Goal: Information Seeking & Learning: Check status

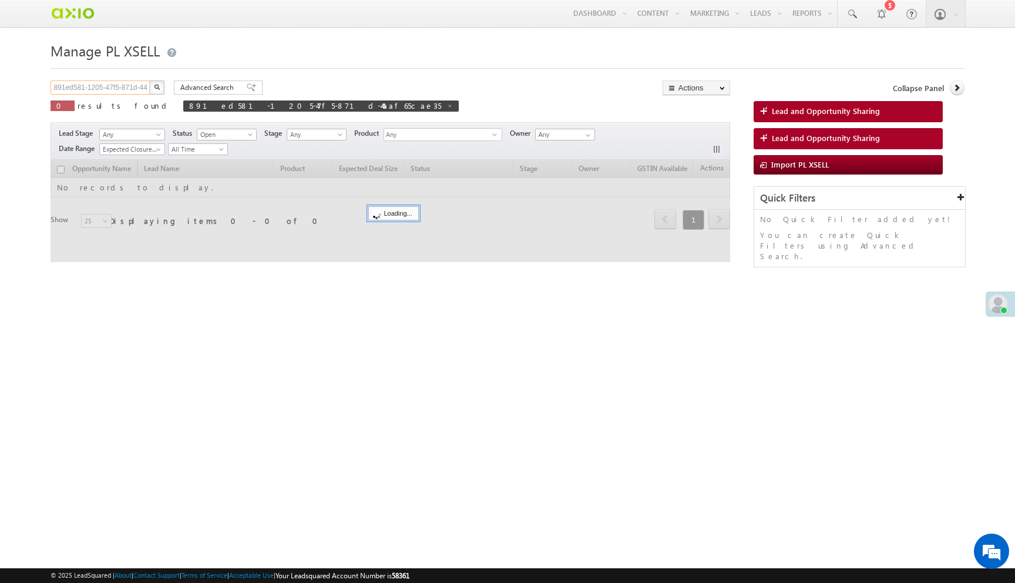
click at [129, 84] on input "891ed581-1205-47f5-871d-44aaf65cae35" at bounding box center [101, 87] width 100 height 14
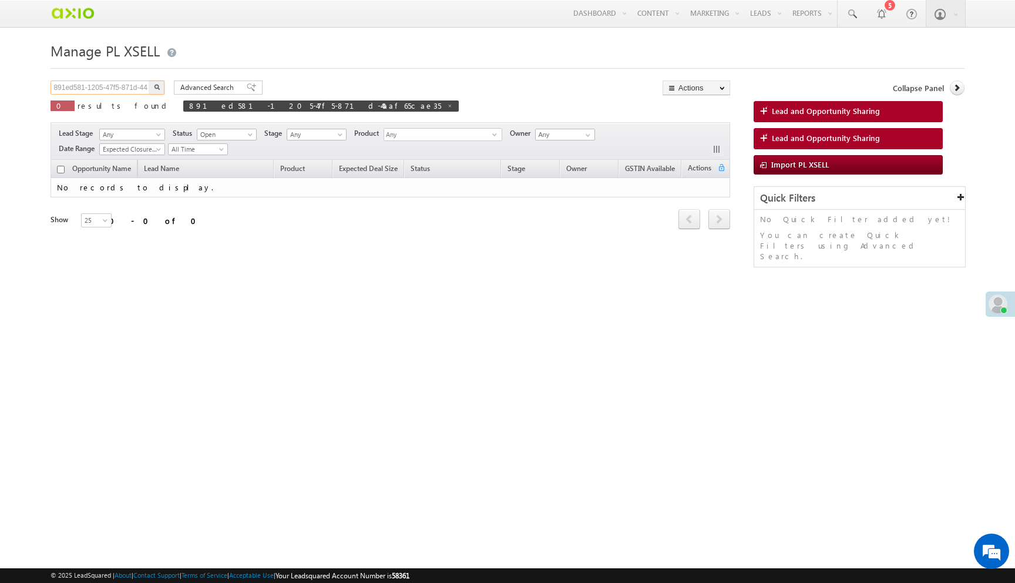
click at [129, 84] on input "891ed581-1205-47f5-871d-44aaf65cae35" at bounding box center [101, 87] width 100 height 14
paste input "408ad74d-dbdd-406f-801b-e0da77a3fc63"
type input "408ad74d-dbdd-406f-801b-e0da77a3fc63"
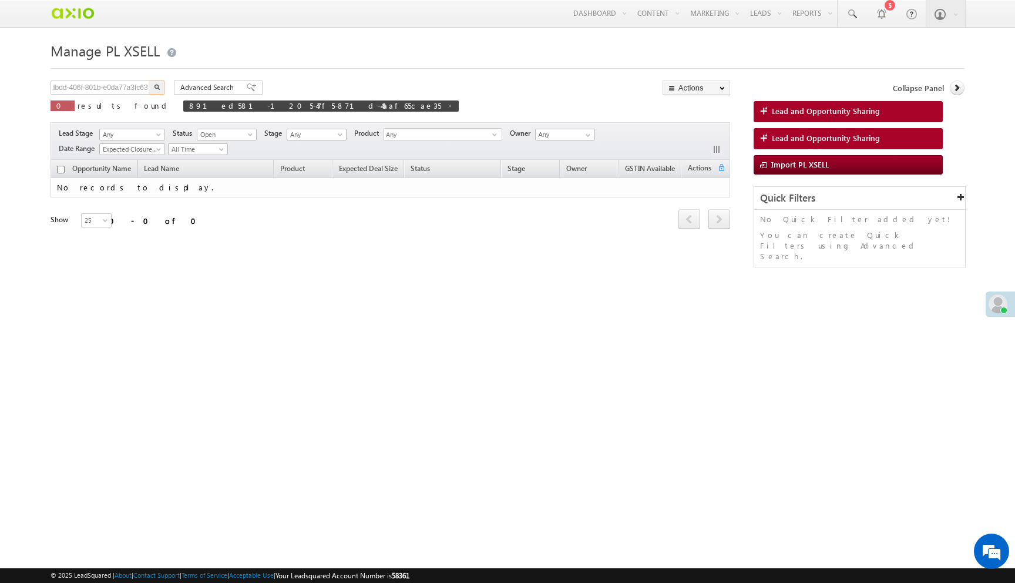
click at [149, 80] on button "button" at bounding box center [156, 87] width 15 height 14
click at [225, 135] on span "Open" at bounding box center [225, 134] width 56 height 11
click at [224, 146] on link "Any" at bounding box center [228, 148] width 59 height 11
click at [159, 84] on button "button" at bounding box center [156, 87] width 15 height 14
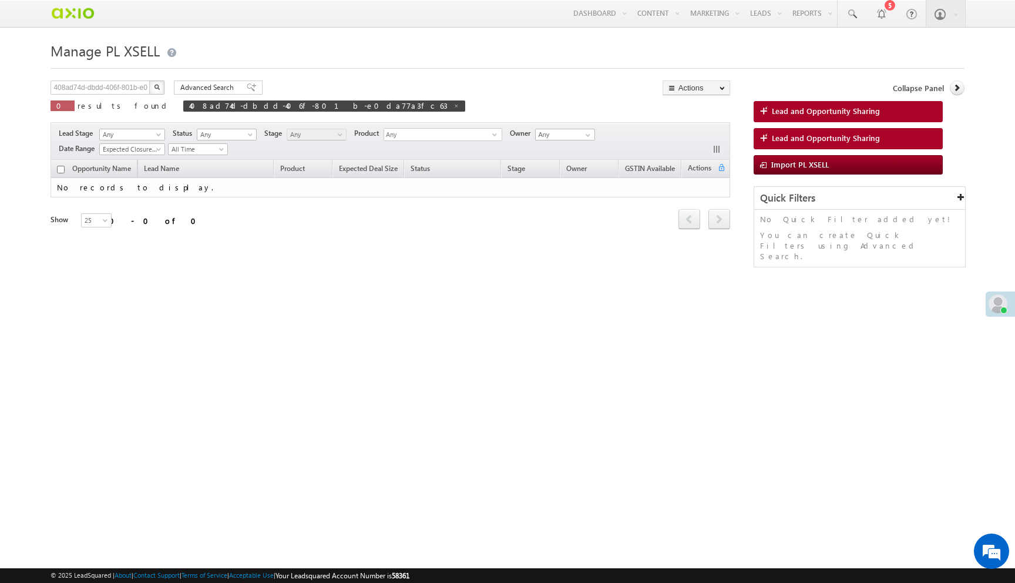
click at [159, 84] on button "button" at bounding box center [156, 87] width 15 height 14
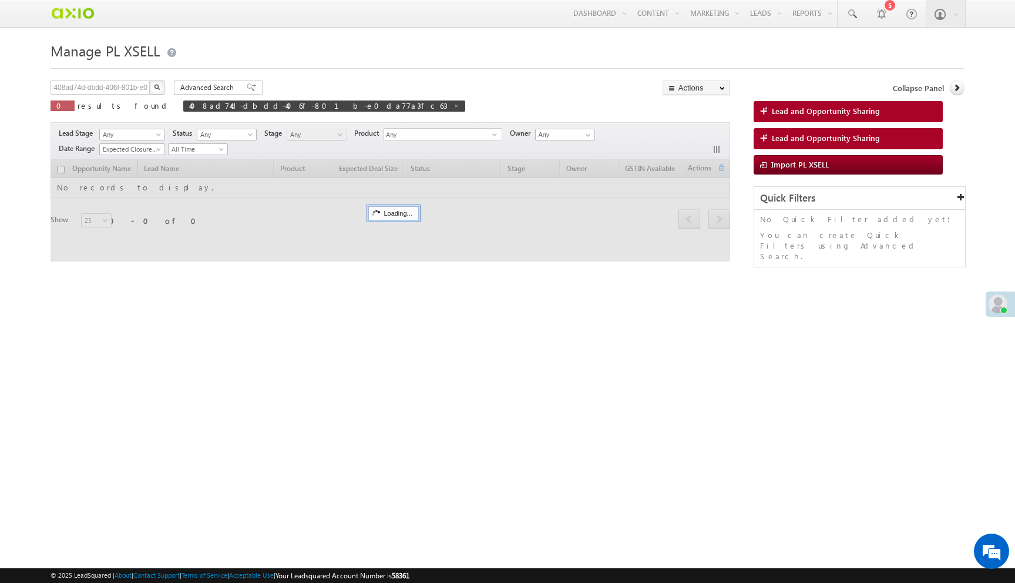
click at [159, 84] on button "button" at bounding box center [156, 87] width 15 height 14
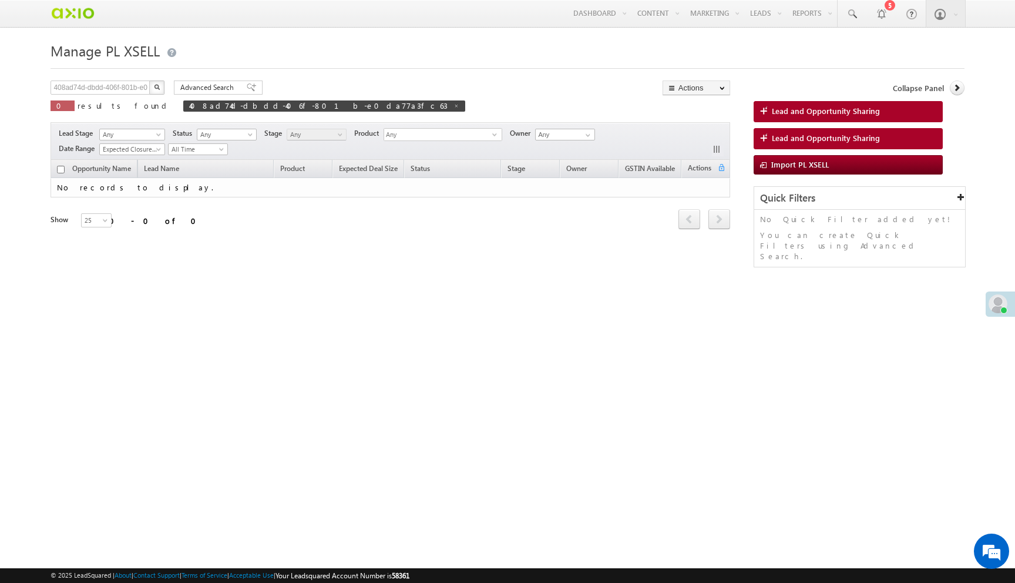
click at [159, 84] on button "button" at bounding box center [156, 87] width 15 height 14
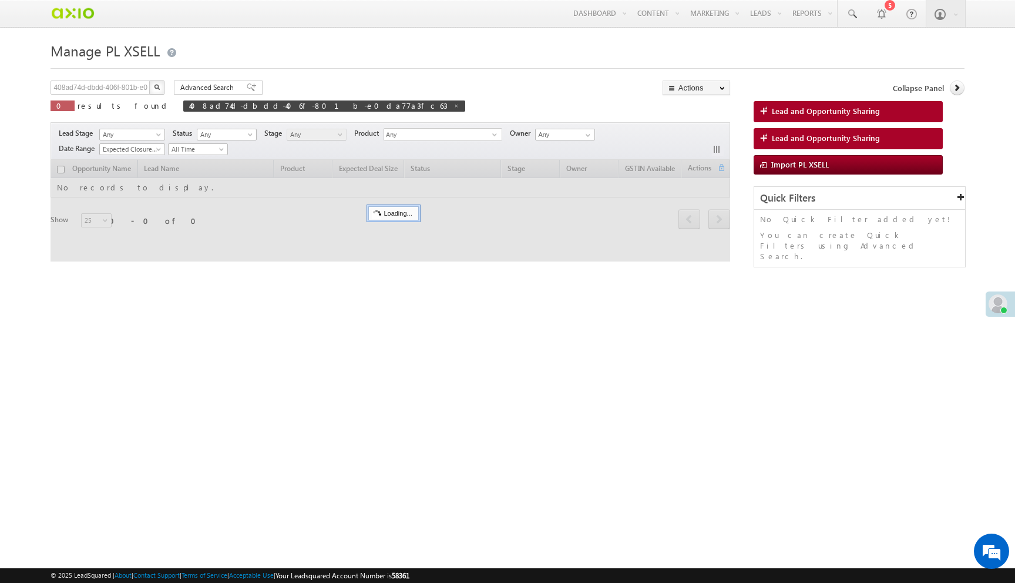
click at [159, 84] on button "button" at bounding box center [156, 87] width 15 height 14
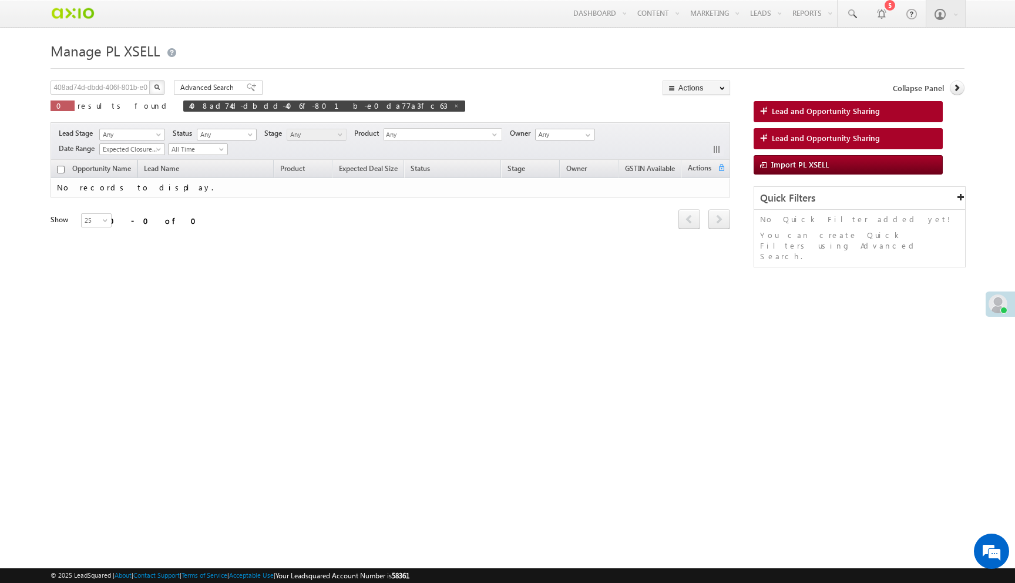
click at [159, 84] on button "button" at bounding box center [156, 87] width 15 height 14
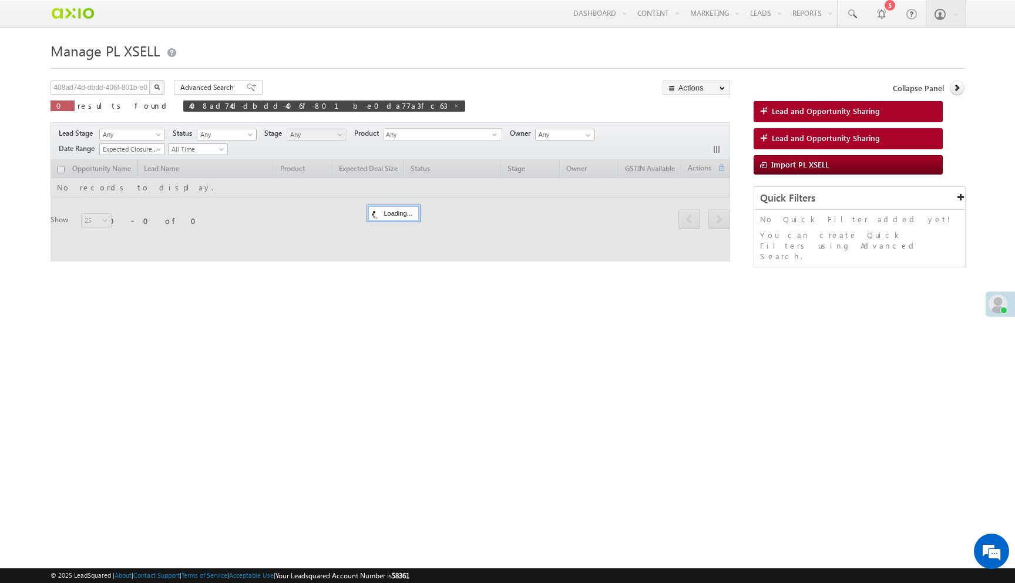
click at [159, 84] on button "button" at bounding box center [156, 87] width 15 height 14
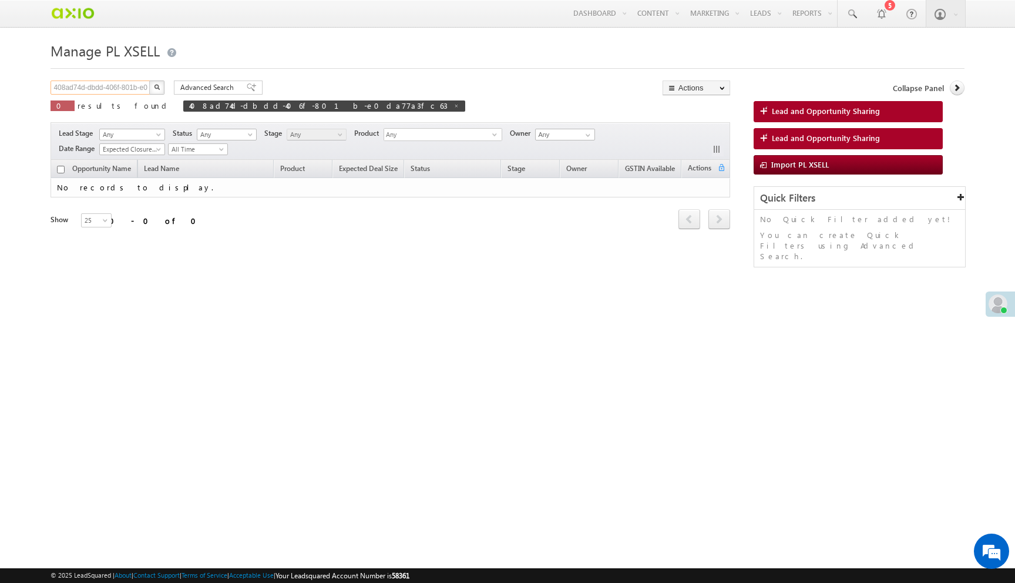
click at [107, 90] on input "408ad74d-dbdd-406f-801b-e0da77a3fc63" at bounding box center [101, 87] width 100 height 14
click at [149, 80] on button "button" at bounding box center [156, 87] width 15 height 14
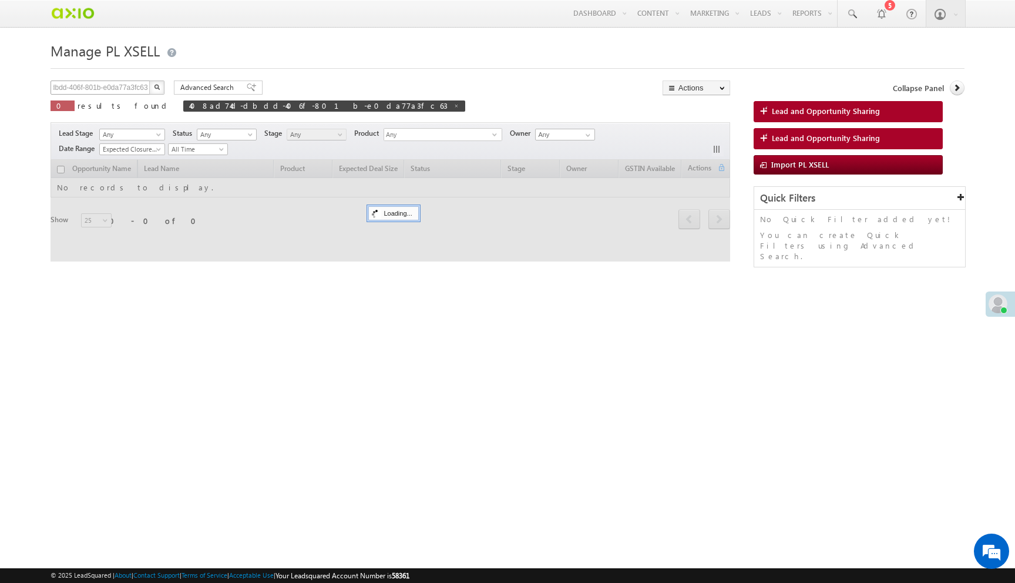
scroll to position [0, 0]
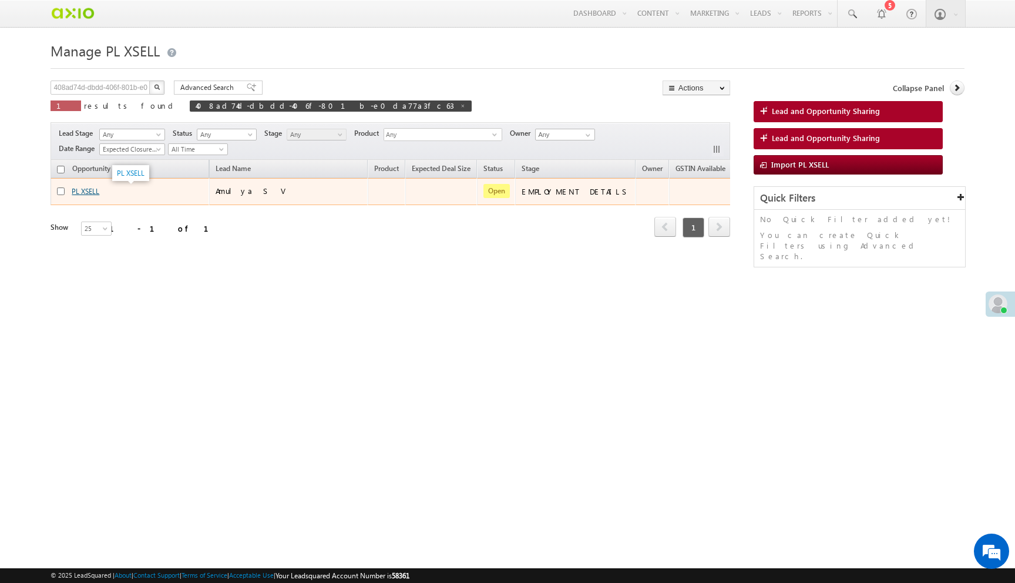
click at [89, 193] on link "PL XSELL" at bounding box center [86, 191] width 28 height 9
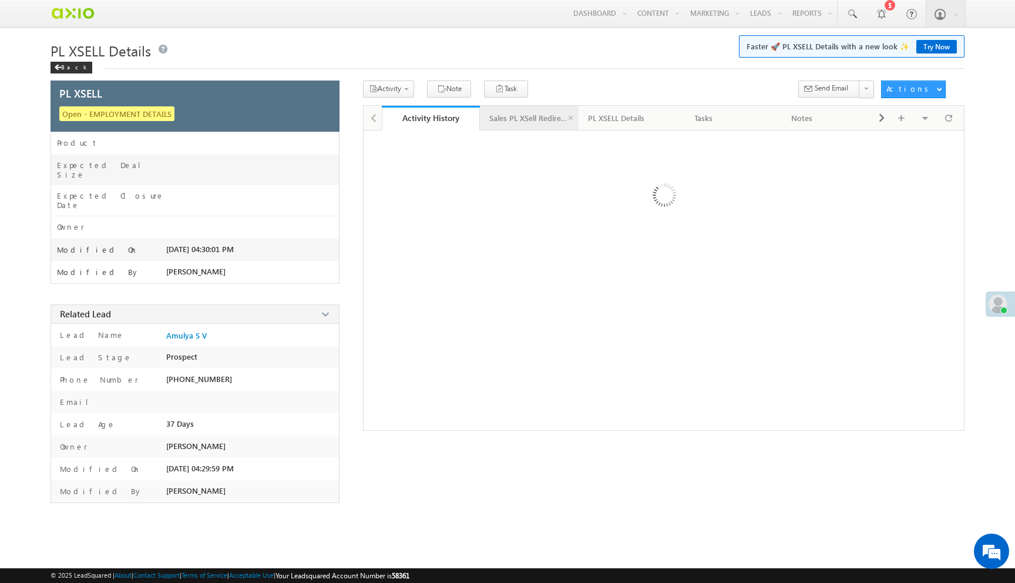
click at [540, 125] on div "Sales PL XSell Redirection" at bounding box center [528, 118] width 79 height 14
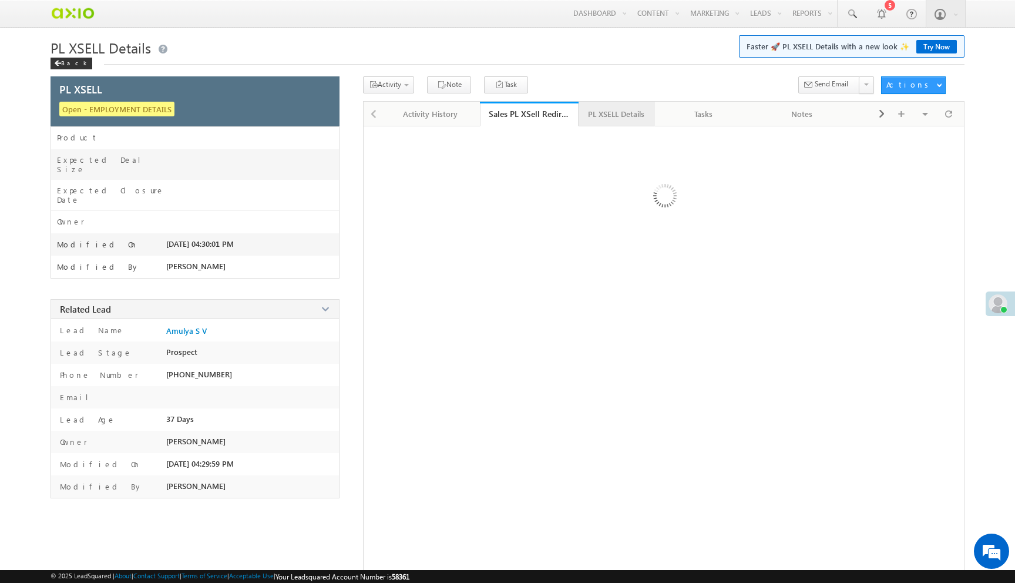
click at [628, 119] on div "PL XSELL Details" at bounding box center [616, 114] width 56 height 14
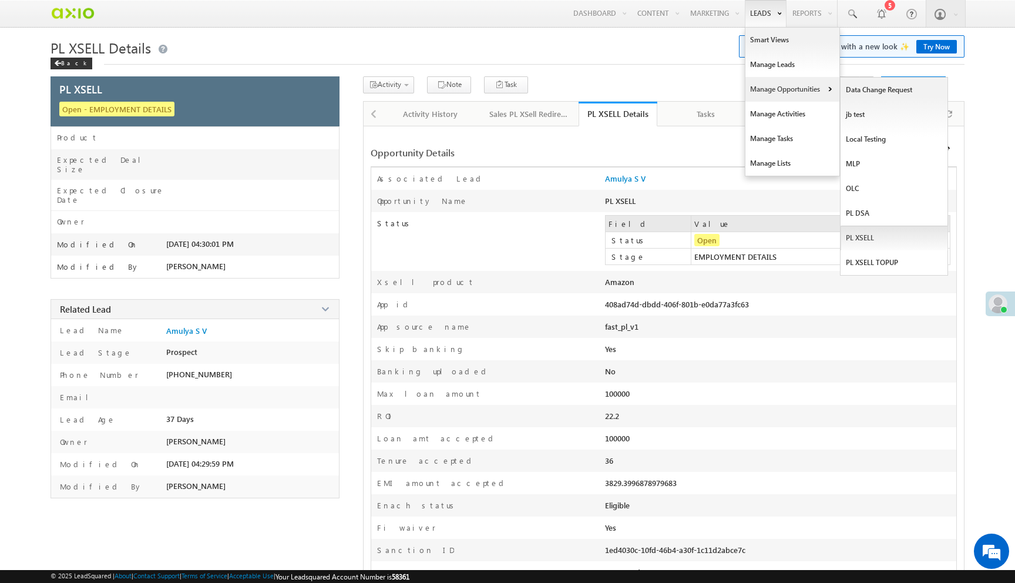
click at [855, 240] on link "PL XSELL" at bounding box center [893, 238] width 107 height 25
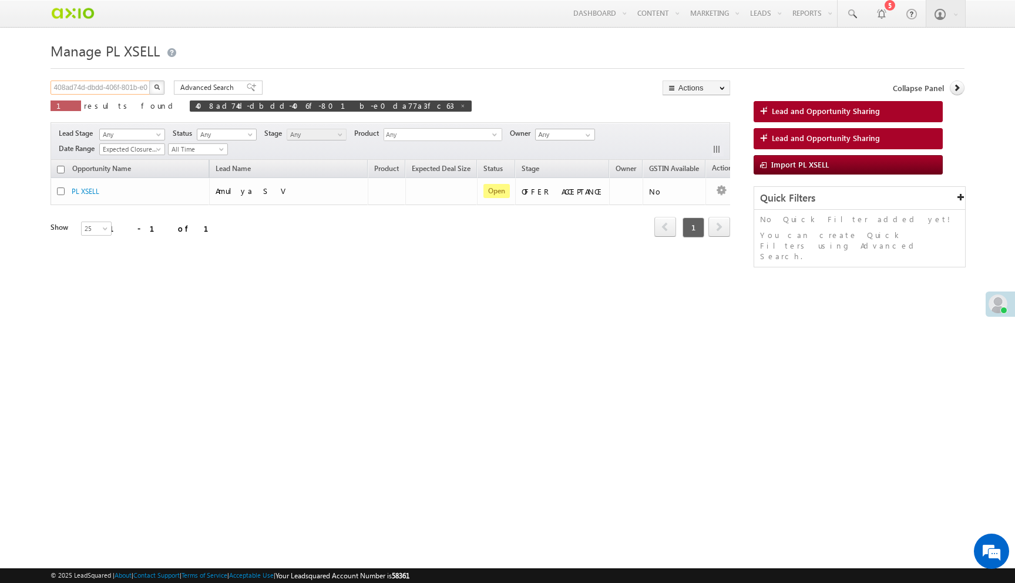
click at [108, 93] on input "408ad74d-dbdd-406f-801b-e0da77a3fc63" at bounding box center [101, 87] width 100 height 14
paste input "54286279-f6f5-4190-b3a9-7cefd54fd1fe"
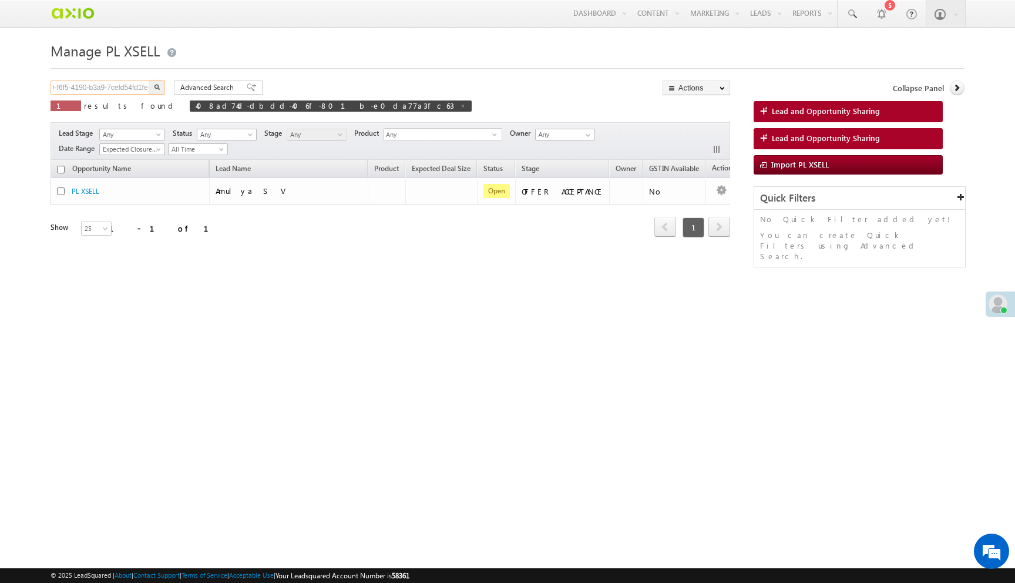
type input "54286279-f6f5-4190-b3a9-7cefd54fd1fe"
click at [149, 80] on button "button" at bounding box center [156, 87] width 15 height 14
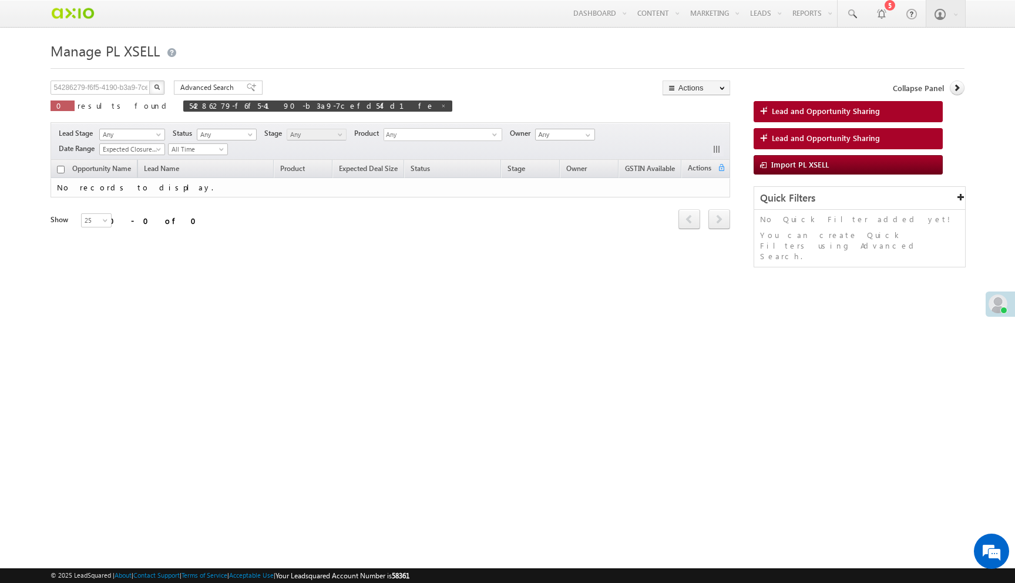
click at [155, 86] on img "button" at bounding box center [157, 87] width 6 height 6
click at [127, 85] on input "54286279-f6f5-4190-b3a9-7cefd54fd1fe" at bounding box center [101, 87] width 100 height 14
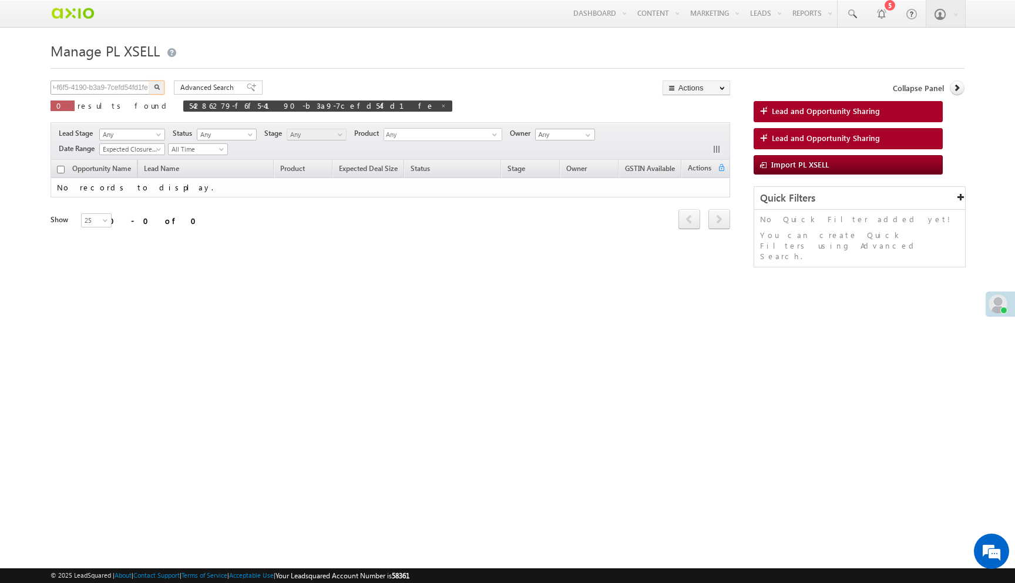
click at [149, 80] on button "button" at bounding box center [156, 87] width 15 height 14
click at [151, 134] on span "Any" at bounding box center [130, 134] width 61 height 11
click at [271, 75] on div "× Online Away Offline Online Away Offline (Check-Out) Ashish Ahuja Hours" at bounding box center [507, 185] width 913 height 294
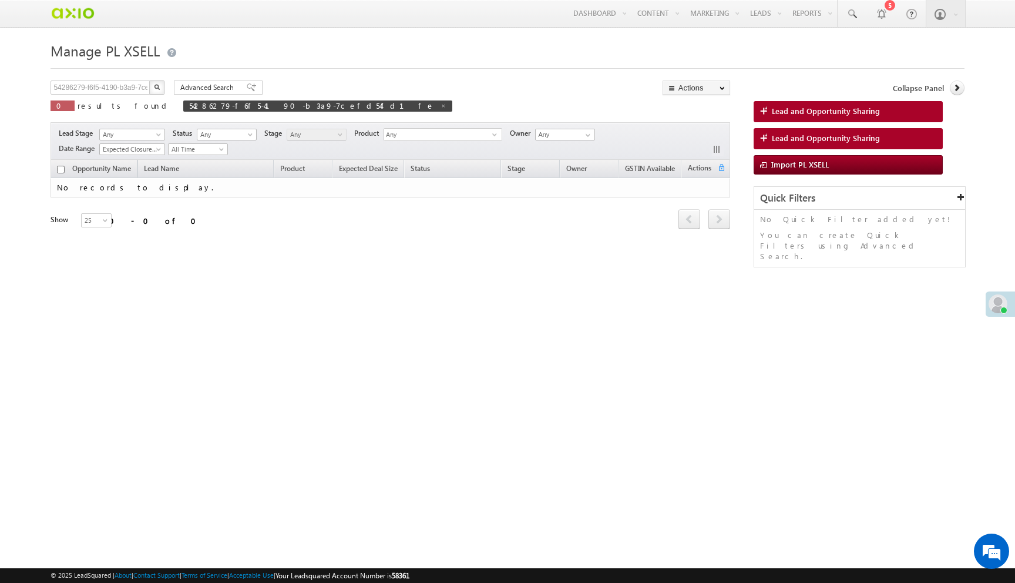
click at [154, 90] on img "button" at bounding box center [157, 87] width 6 height 6
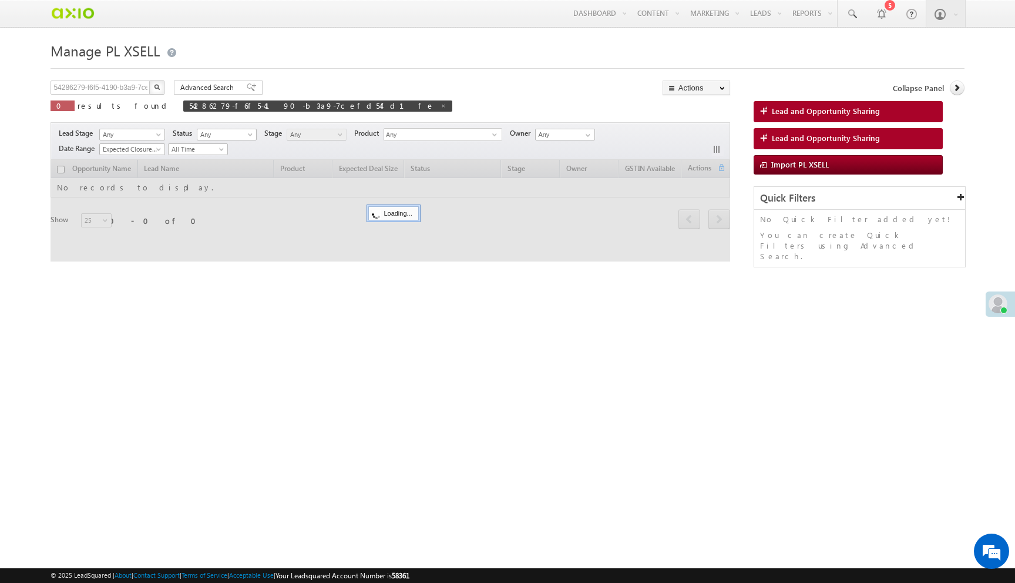
click at [154, 90] on img "button" at bounding box center [157, 87] width 6 height 6
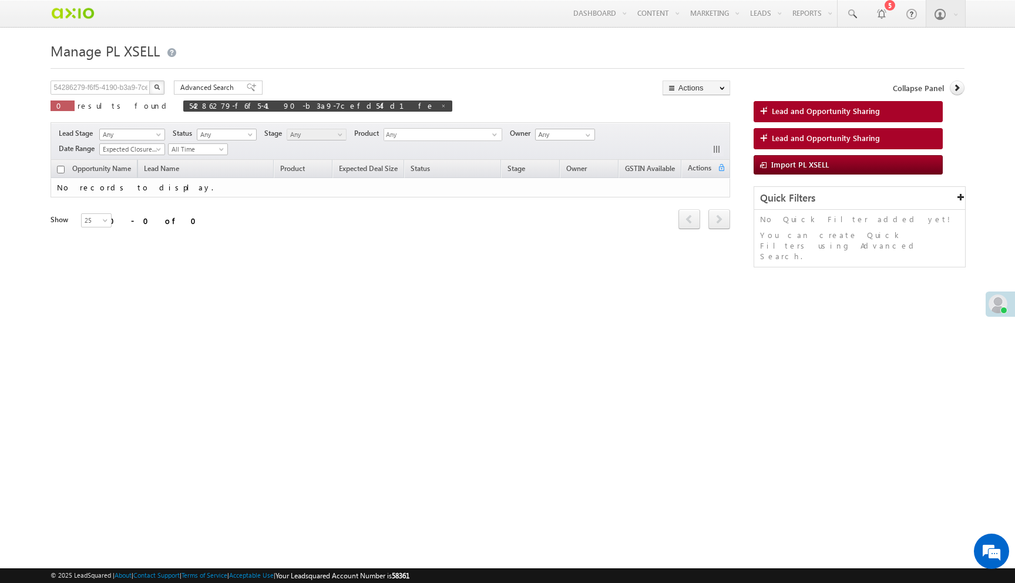
click at [154, 90] on img "button" at bounding box center [157, 87] width 6 height 6
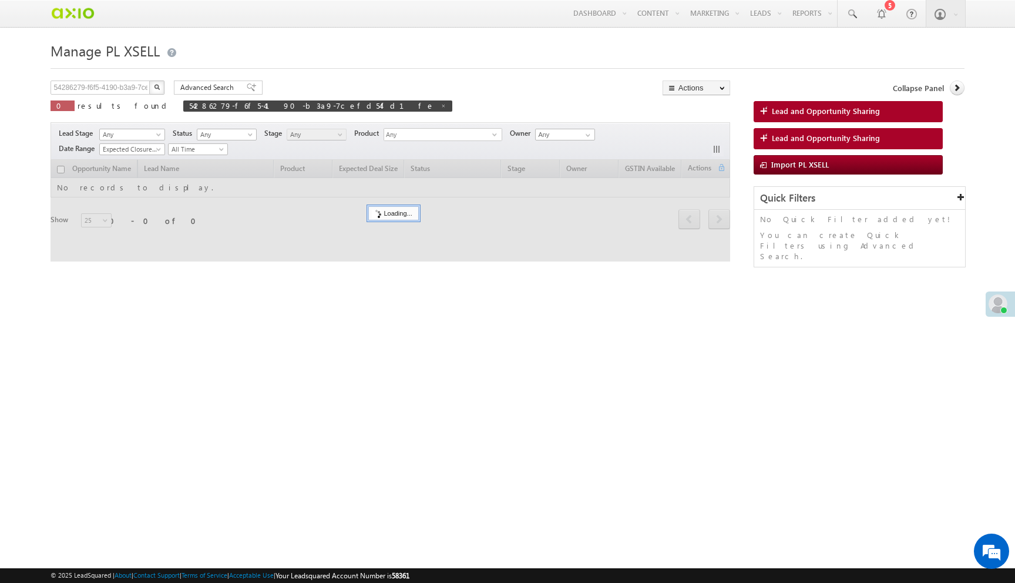
click at [154, 90] on img "button" at bounding box center [157, 87] width 6 height 6
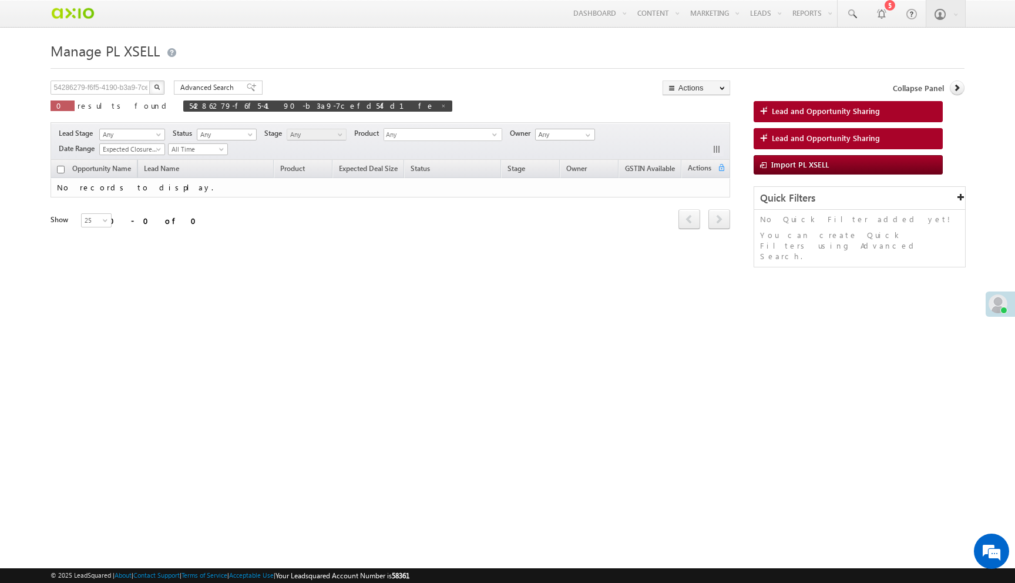
click at [154, 90] on img "button" at bounding box center [157, 87] width 6 height 6
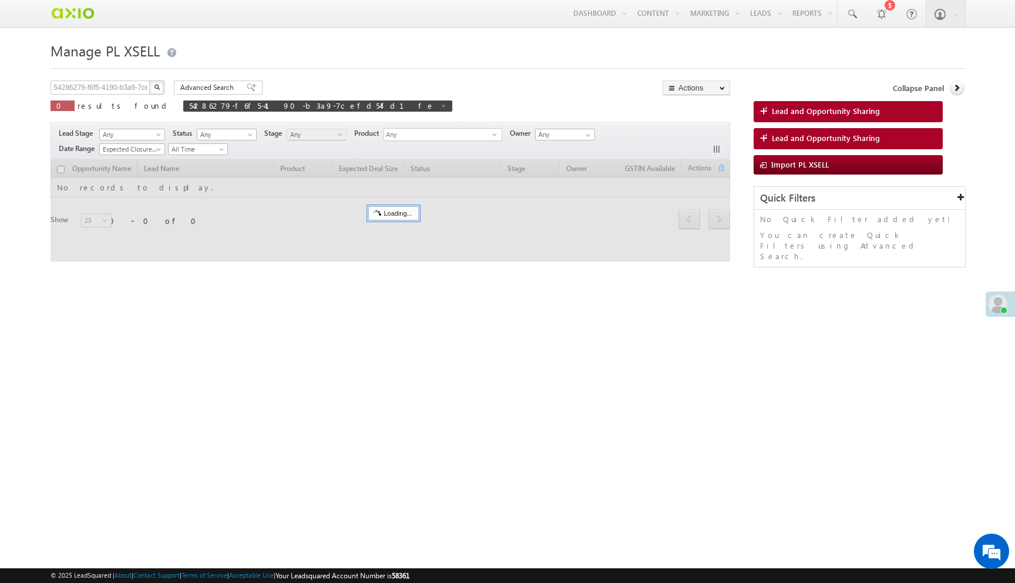
click at [154, 90] on img "button" at bounding box center [157, 87] width 6 height 6
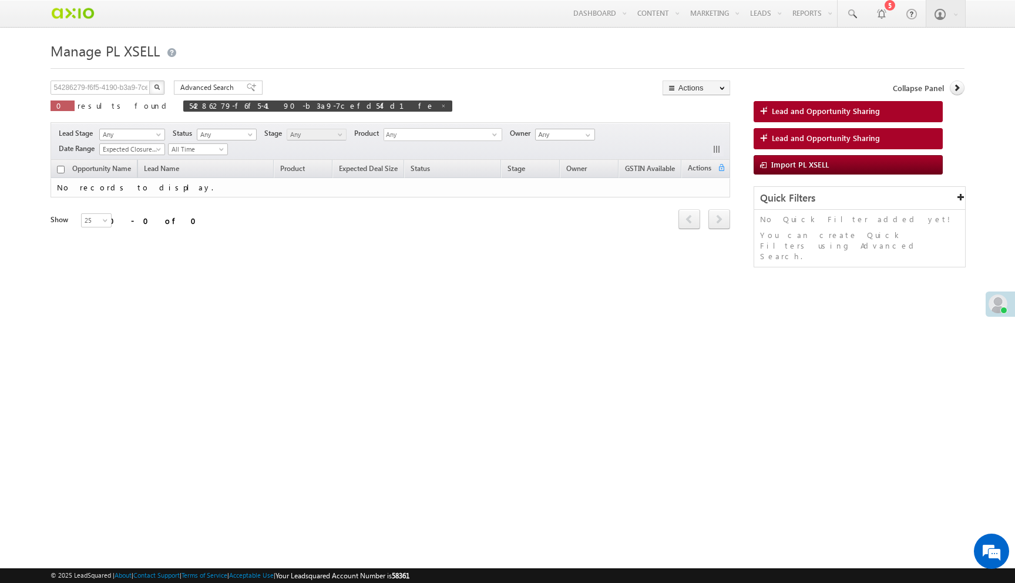
click at [154, 90] on img "button" at bounding box center [157, 87] width 6 height 6
click at [157, 88] on img "button" at bounding box center [157, 87] width 6 height 6
click at [119, 89] on input "54286279-f6f5-4190-b3a9-7cefd54fd1fe" at bounding box center [101, 87] width 100 height 14
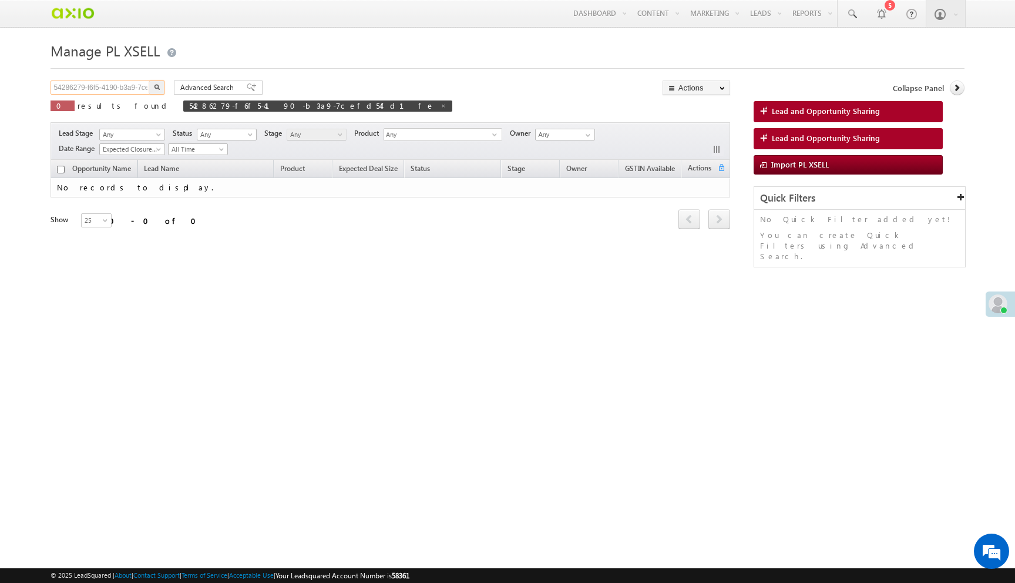
scroll to position [0, 33]
click at [149, 80] on button "button" at bounding box center [156, 87] width 15 height 14
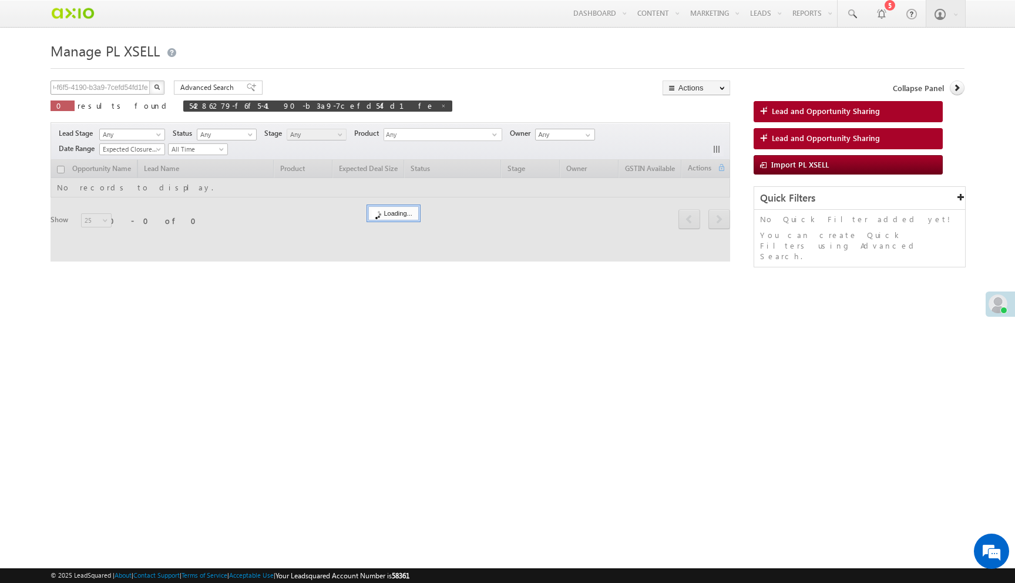
scroll to position [0, 0]
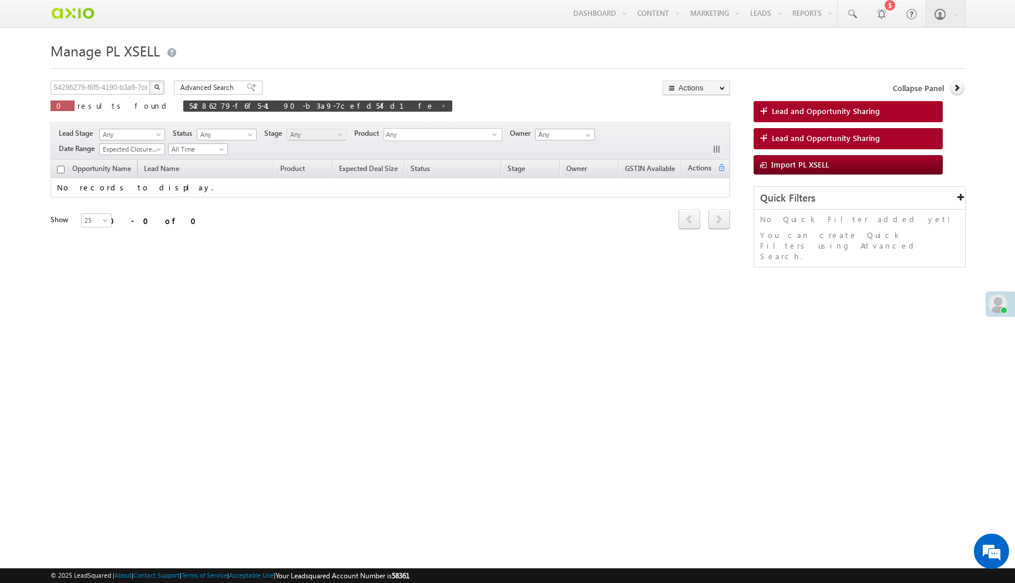
click at [158, 90] on img "button" at bounding box center [157, 87] width 6 height 6
click at [127, 89] on input "54286279-f6f5-4190-b3a9-7cefd54fd1fe" at bounding box center [101, 87] width 100 height 14
paste input "2700e784-5bc8-4753-9162-a5bec3f3adf0"
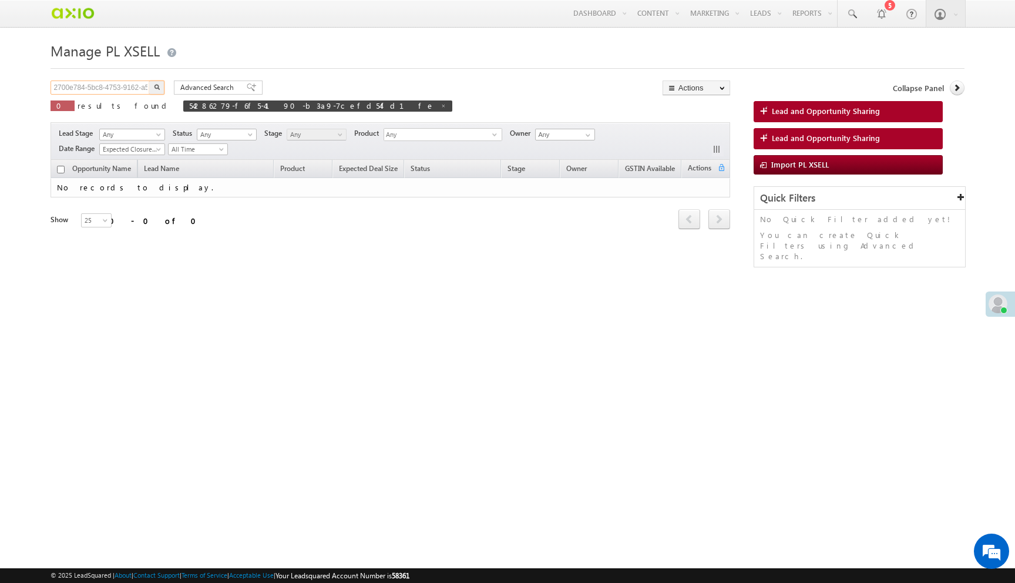
scroll to position [0, 38]
type input "2700e784-5bc8-4753-9162-a5bec3f3adf0"
click at [149, 80] on button "button" at bounding box center [156, 87] width 15 height 14
click at [154, 90] on img "button" at bounding box center [157, 87] width 6 height 6
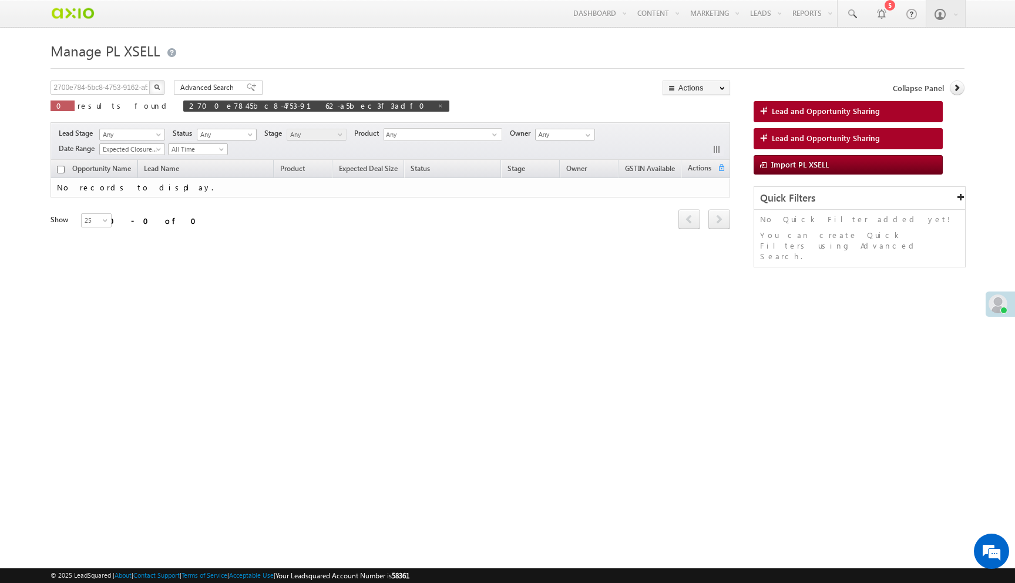
click at [154, 90] on img "button" at bounding box center [157, 87] width 6 height 6
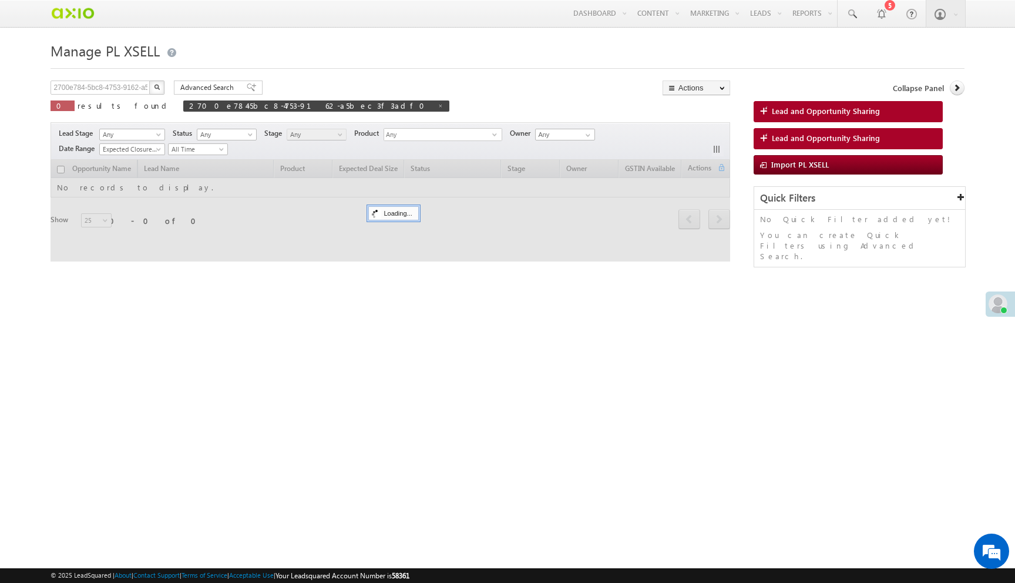
click at [154, 90] on img "button" at bounding box center [157, 87] width 6 height 6
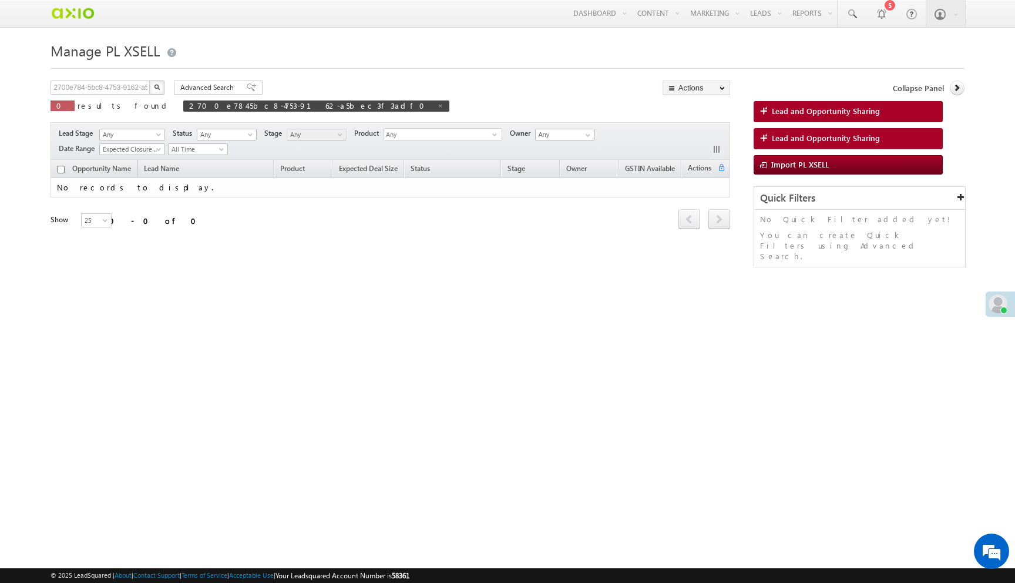
click at [154, 90] on img "button" at bounding box center [157, 87] width 6 height 6
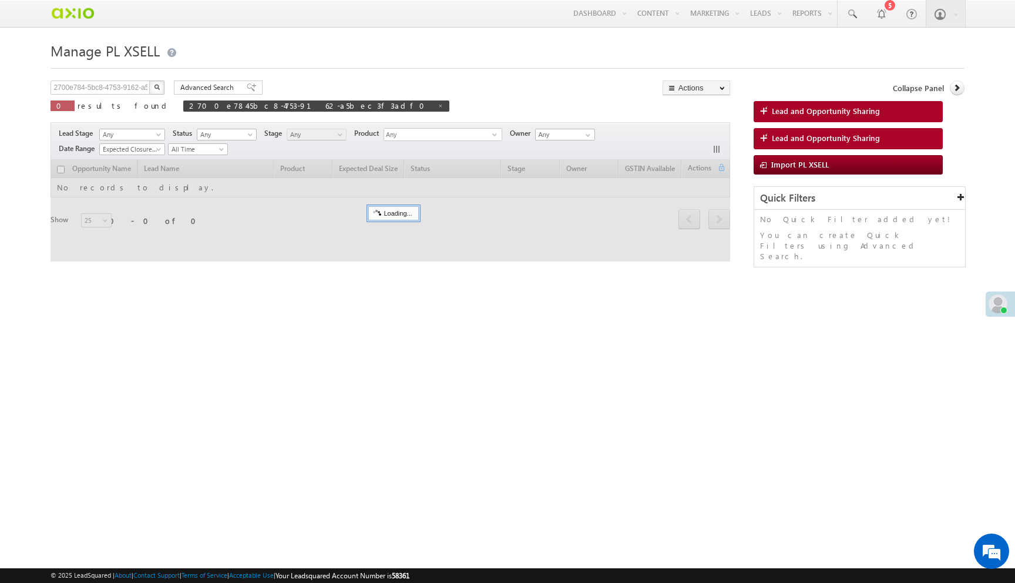
click at [154, 90] on img "button" at bounding box center [157, 87] width 6 height 6
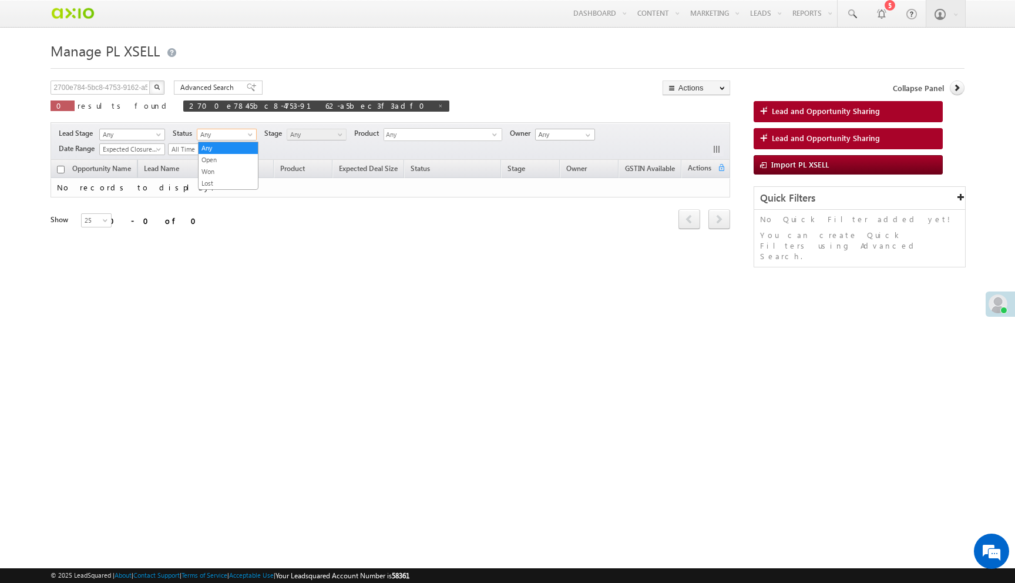
click at [216, 139] on span "Any" at bounding box center [225, 134] width 56 height 11
click at [216, 147] on link "Any" at bounding box center [228, 148] width 59 height 11
click at [438, 105] on span at bounding box center [441, 106] width 6 height 6
type input "Search PL XSELL"
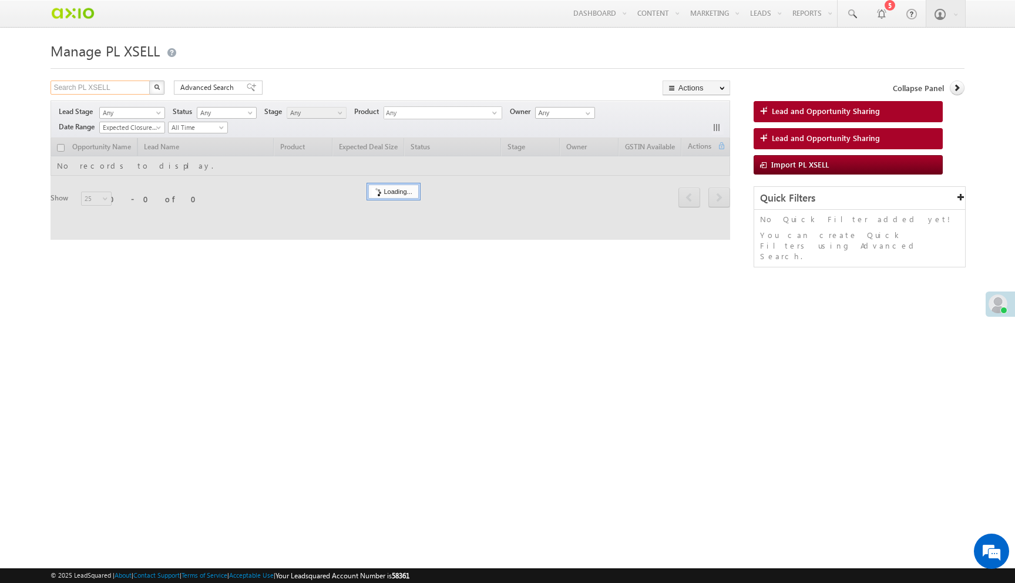
click at [114, 89] on input "Search PL XSELL" at bounding box center [101, 87] width 100 height 14
paste input "2700e784-5bc8-4753-9162-a5bec3f3adf0"
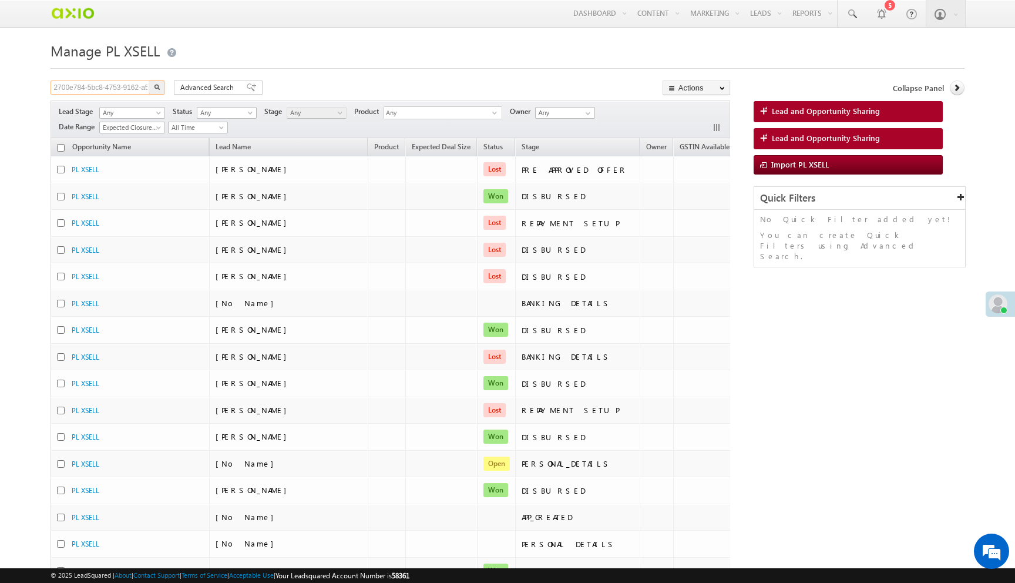
scroll to position [0, 38]
type input "2700e784-5bc8-4753-9162-a5bec3f3adf0"
click at [149, 80] on button "button" at bounding box center [156, 87] width 15 height 14
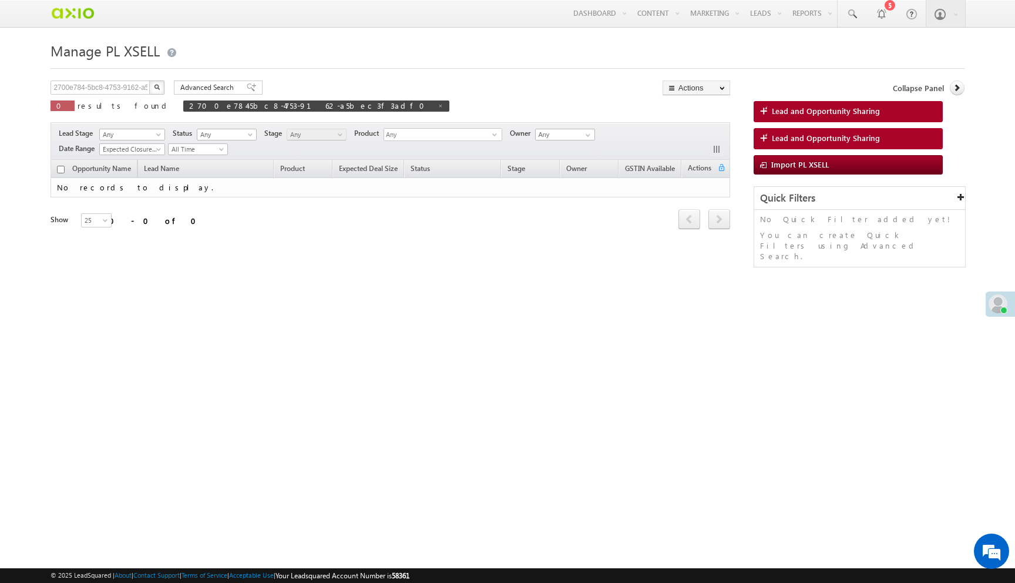
scroll to position [0, 0]
click at [112, 87] on input "2700e784-5bc8-4753-9162-a5bec3f3adf0" at bounding box center [101, 87] width 100 height 14
paste input "8977967187"
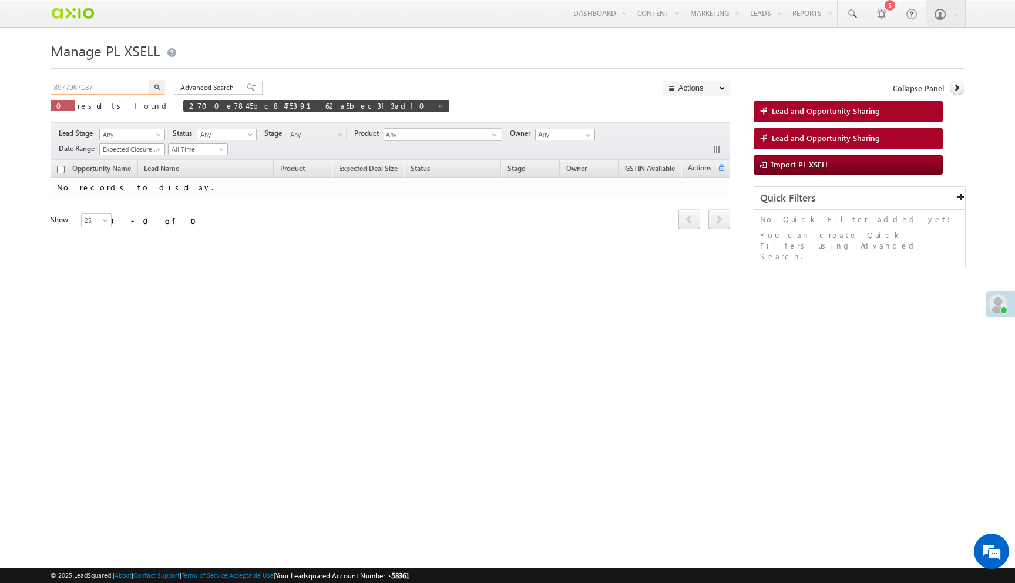
type input "8977967187"
click at [149, 80] on button "button" at bounding box center [156, 87] width 15 height 14
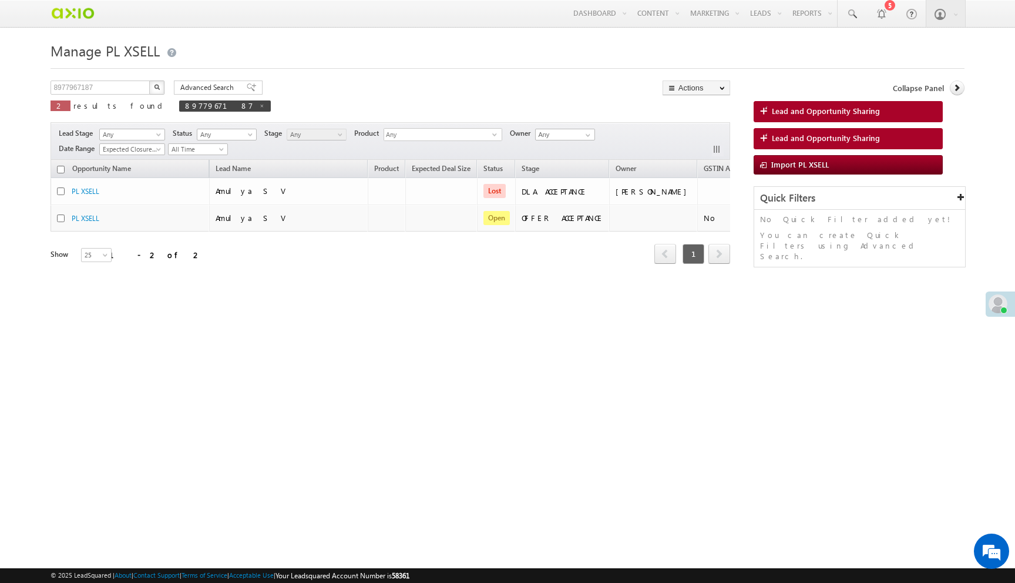
click at [160, 87] on button "button" at bounding box center [156, 87] width 15 height 14
click at [156, 88] on img "button" at bounding box center [157, 87] width 6 height 6
click at [158, 86] on img "button" at bounding box center [157, 87] width 6 height 6
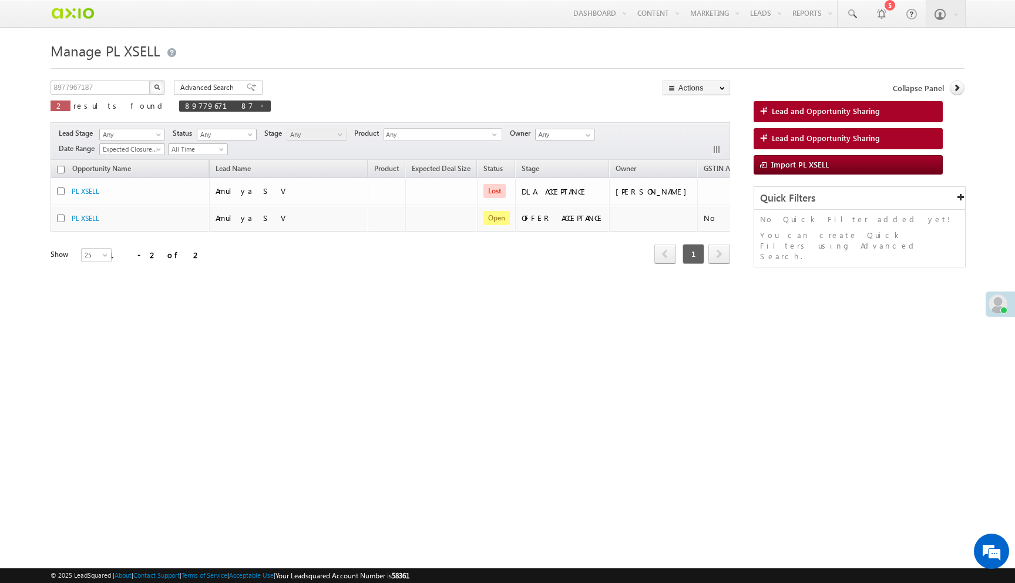
click at [158, 86] on img "button" at bounding box center [157, 87] width 6 height 6
click at [127, 90] on input "8977967187" at bounding box center [101, 87] width 100 height 14
click at [155, 90] on img "button" at bounding box center [157, 87] width 6 height 6
click at [122, 84] on input "8977967187" at bounding box center [101, 87] width 100 height 14
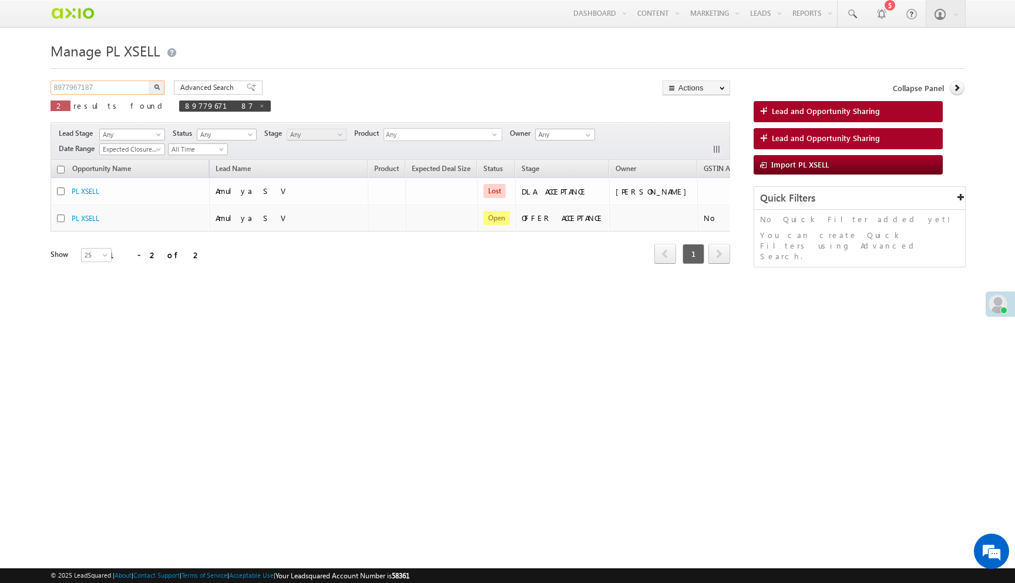
click at [122, 84] on input "8977967187" at bounding box center [101, 87] width 100 height 14
paste input "2700e784-5bc8-4753-9162-a5bec3f3adf0"
type input "2700e784-5bc8-4753-9162-a5bec3f3adf0"
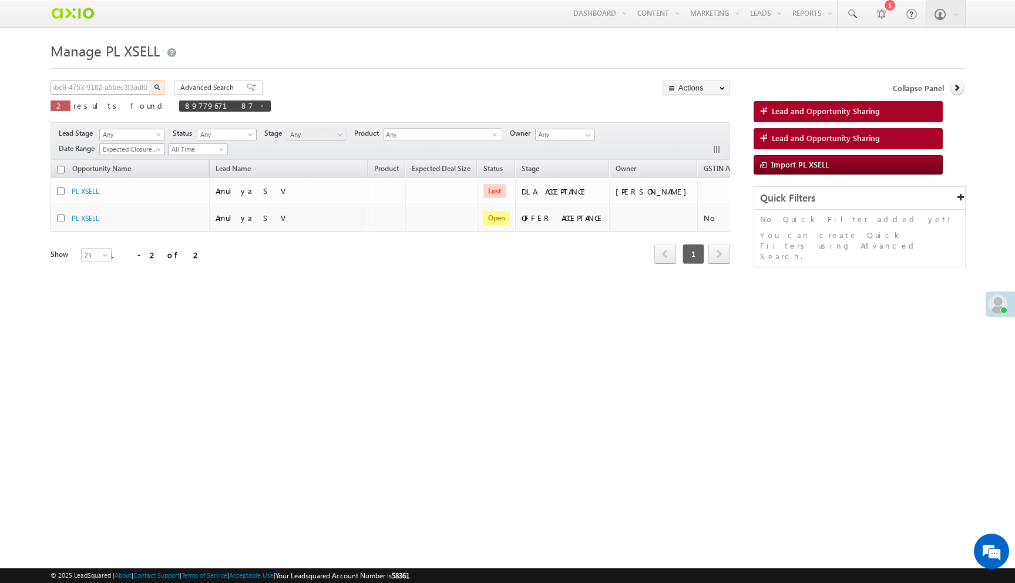
click at [149, 80] on button "button" at bounding box center [156, 87] width 15 height 14
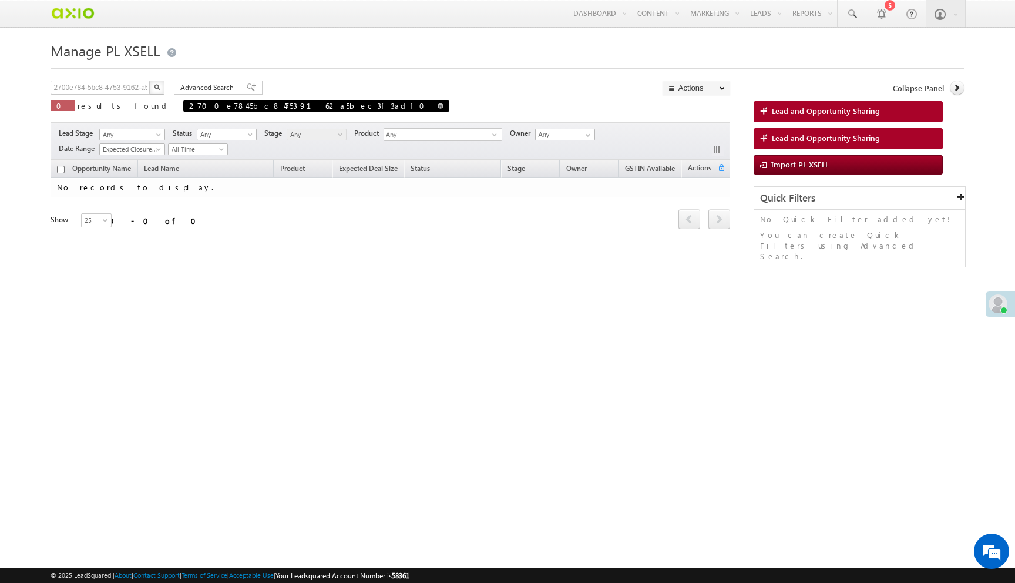
click at [277, 105] on span "2700e784-5bc8-4753-9162-a5bec3f3adf0" at bounding box center [316, 105] width 266 height 11
click at [438, 105] on span at bounding box center [441, 106] width 6 height 6
type input "Search PL XSELL"
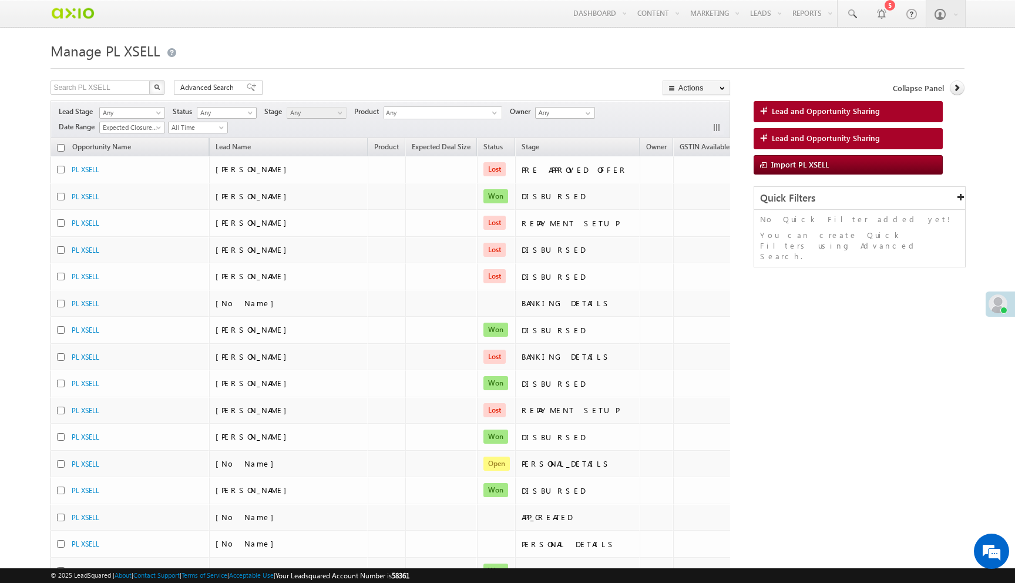
click at [96, 96] on div "Search PL XSELL X 3806 results found" at bounding box center [108, 88] width 114 height 16
click at [98, 90] on input "text" at bounding box center [101, 87] width 100 height 14
paste input "8977967187"
type input "8977967187"
click at [149, 80] on button "button" at bounding box center [156, 87] width 15 height 14
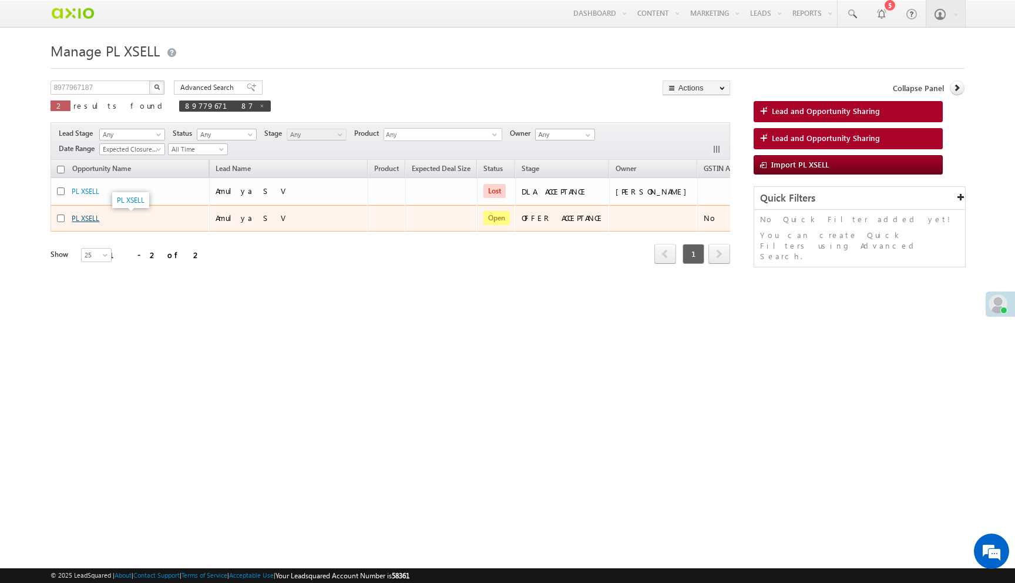
click at [87, 218] on link "PL XSELL" at bounding box center [86, 218] width 28 height 9
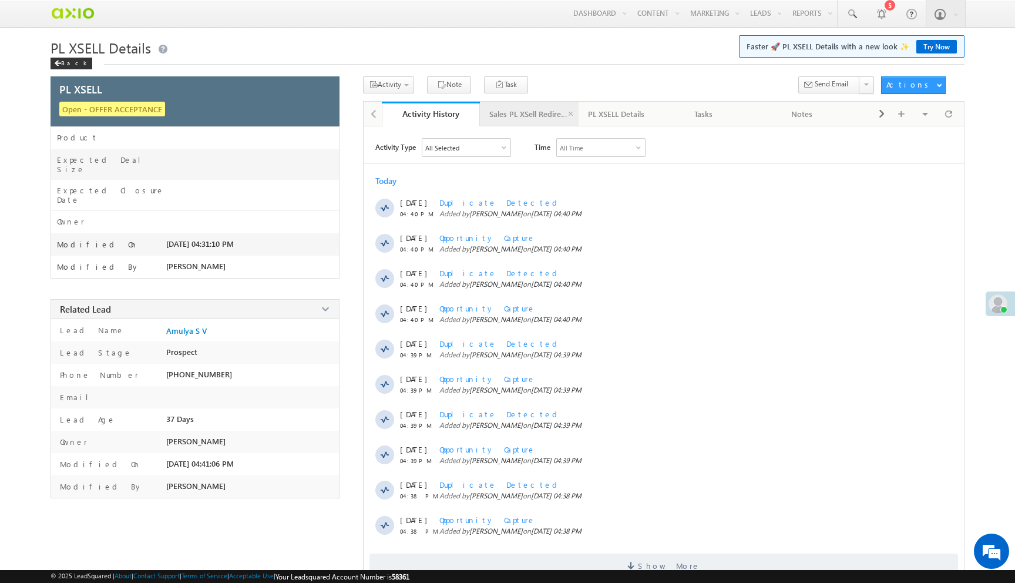
click at [511, 109] on div "Sales PL XSell Redirection" at bounding box center [528, 114] width 79 height 14
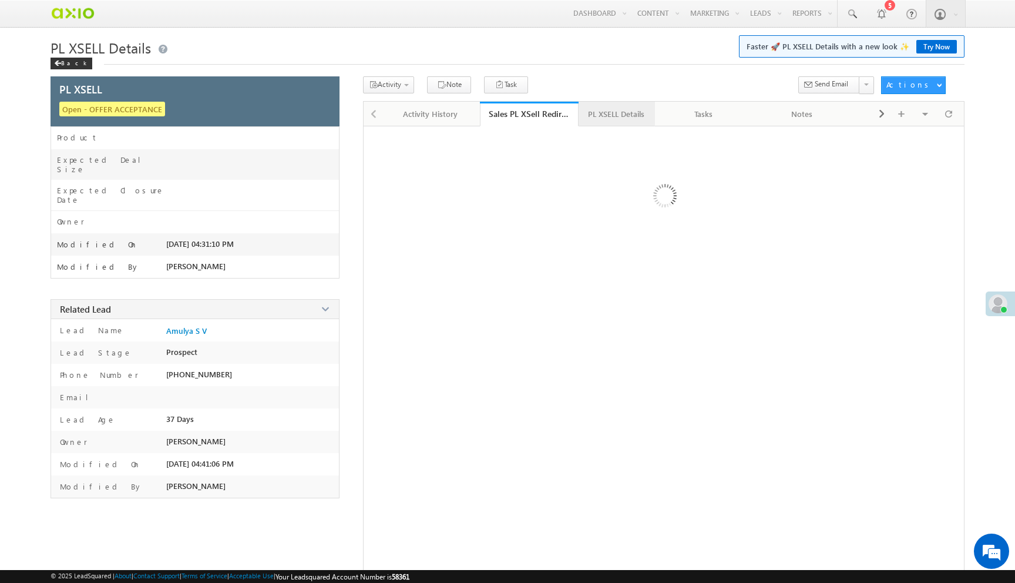
click at [620, 115] on div "PL XSELL Details" at bounding box center [616, 114] width 56 height 14
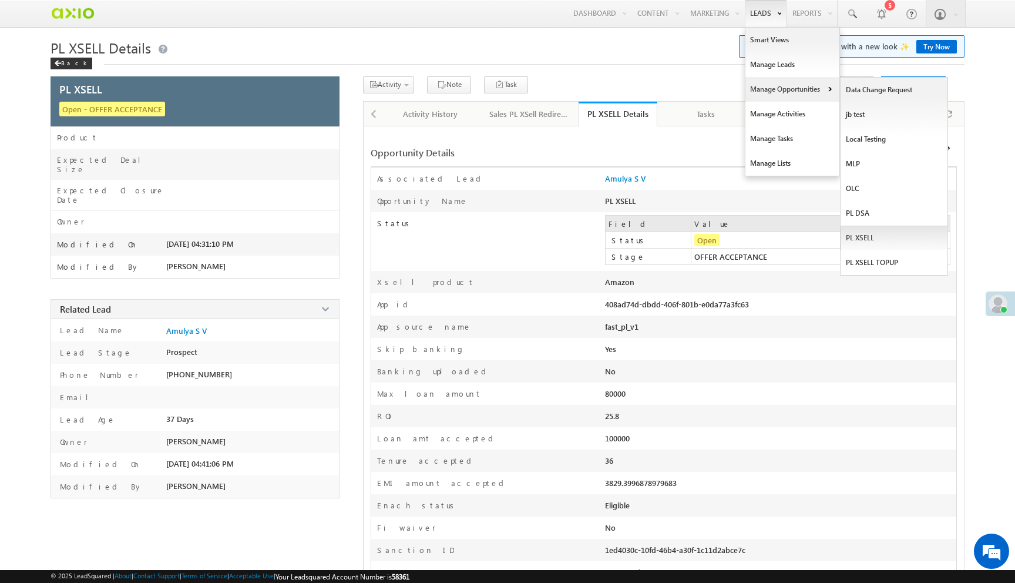
click at [863, 235] on link "PL XSELL" at bounding box center [893, 238] width 107 height 25
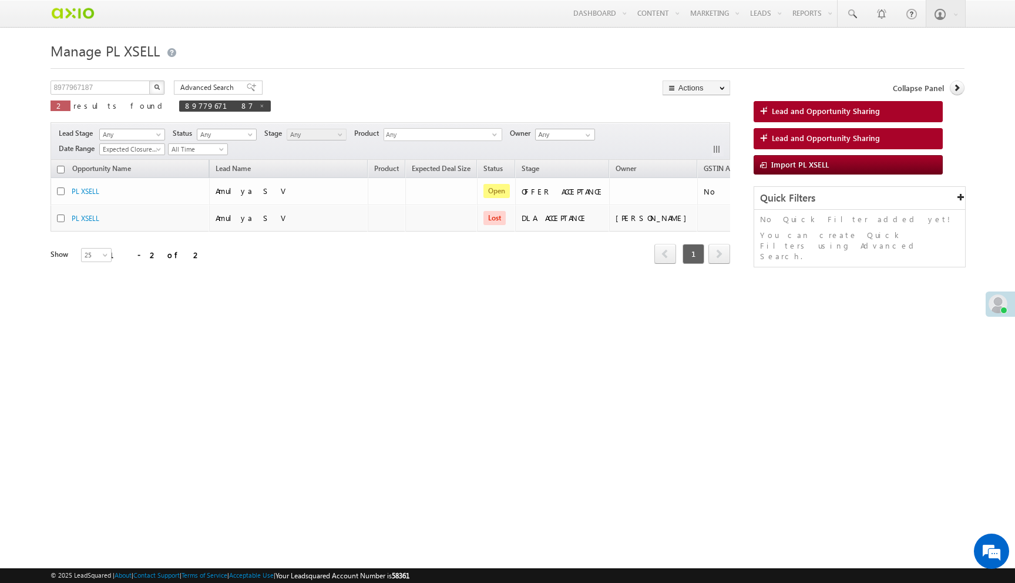
click at [156, 86] on img "button" at bounding box center [157, 87] width 6 height 6
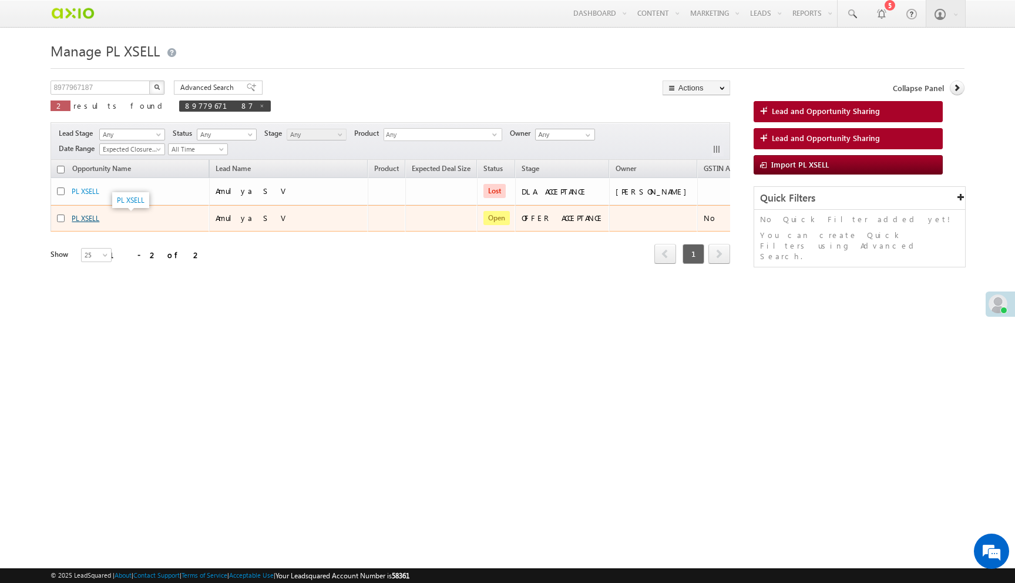
click at [89, 219] on link "PL XSELL" at bounding box center [86, 218] width 28 height 9
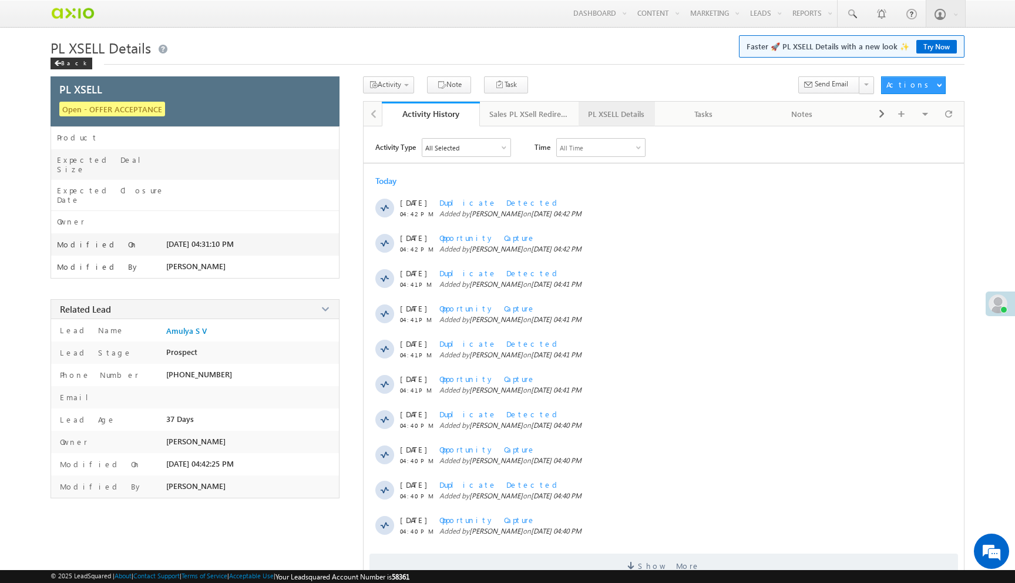
click at [616, 106] on link "PL XSELL Details" at bounding box center [616, 114] width 76 height 25
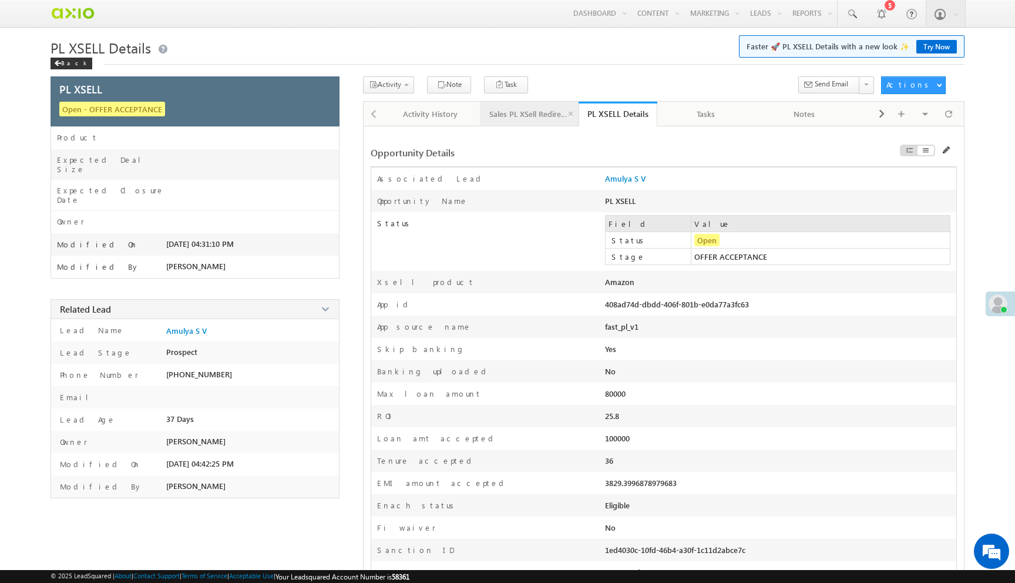
click at [526, 124] on link "Sales PL XSell Redirection" at bounding box center [529, 114] width 99 height 25
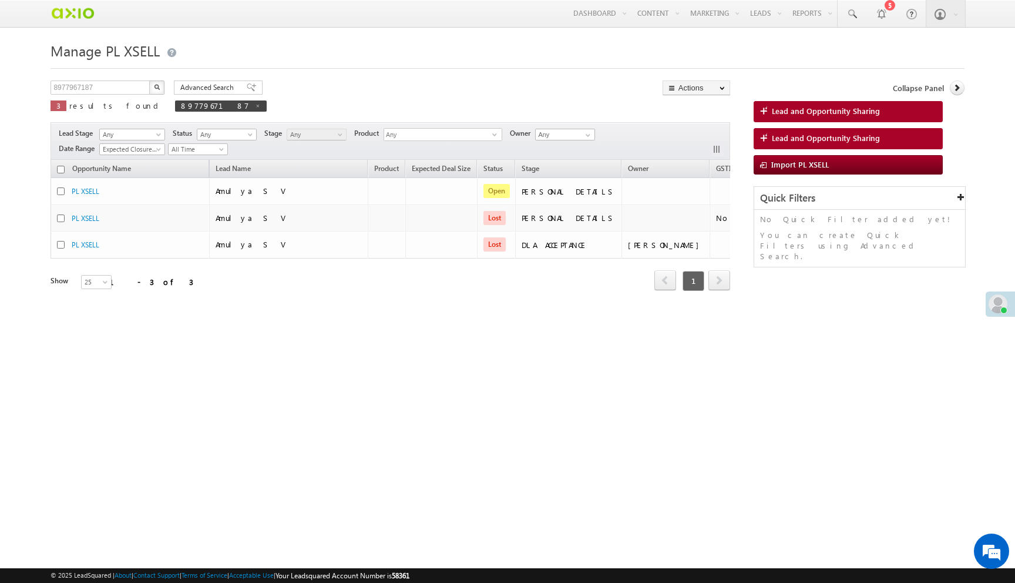
click at [160, 86] on img "button" at bounding box center [157, 87] width 6 height 6
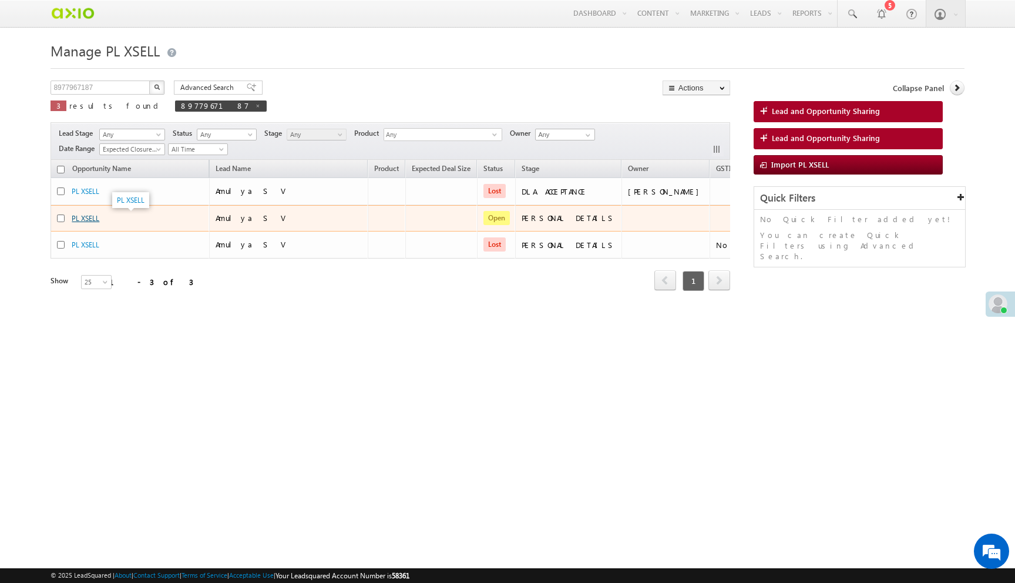
click at [92, 220] on link "PL XSELL" at bounding box center [86, 218] width 28 height 9
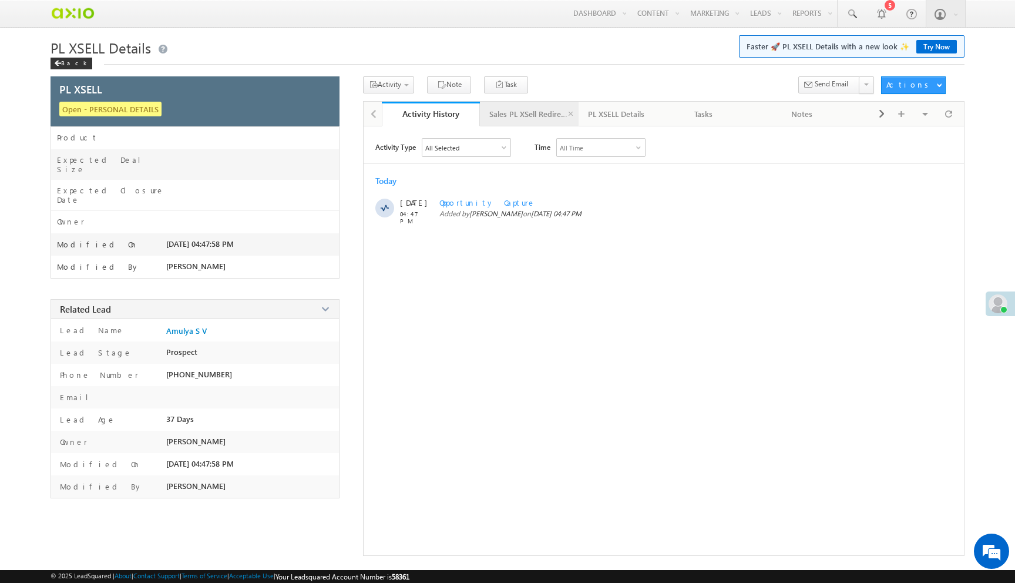
click at [534, 120] on div "Sales PL XSell Redirection" at bounding box center [528, 114] width 79 height 14
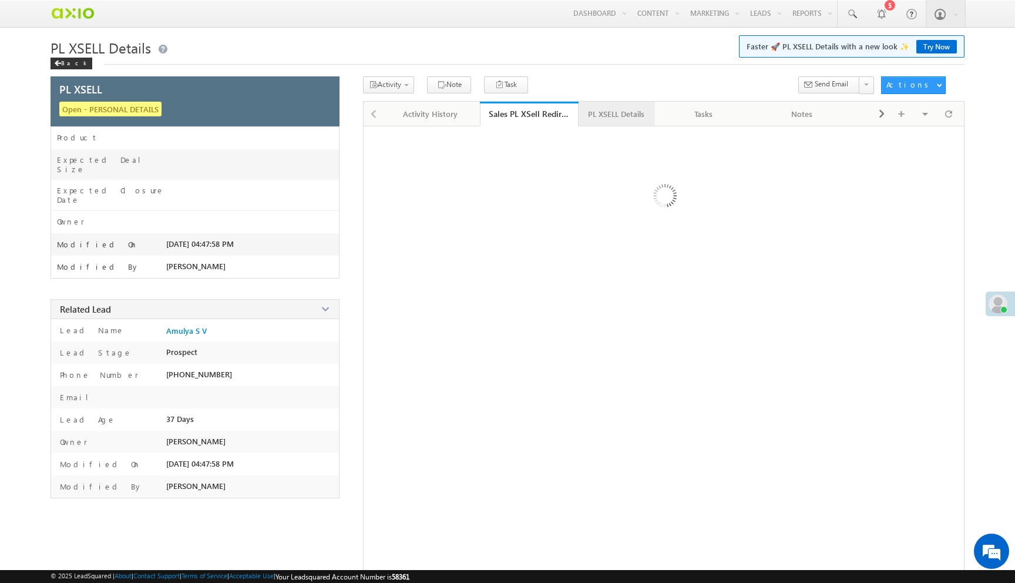
click at [624, 111] on div "PL XSELL Details" at bounding box center [616, 114] width 56 height 14
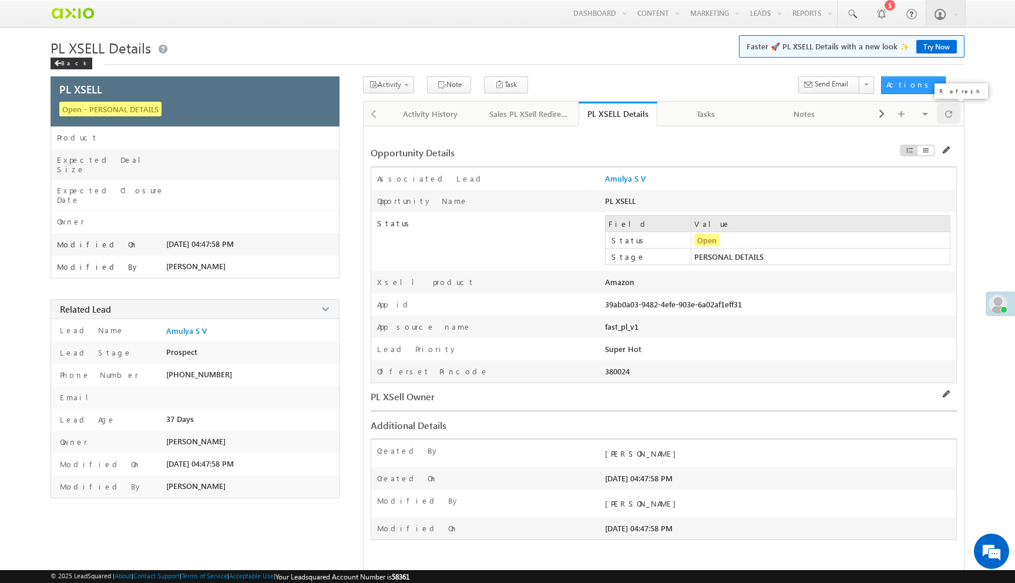
click at [943, 110] on div at bounding box center [948, 113] width 23 height 21
